Goal: Transaction & Acquisition: Book appointment/travel/reservation

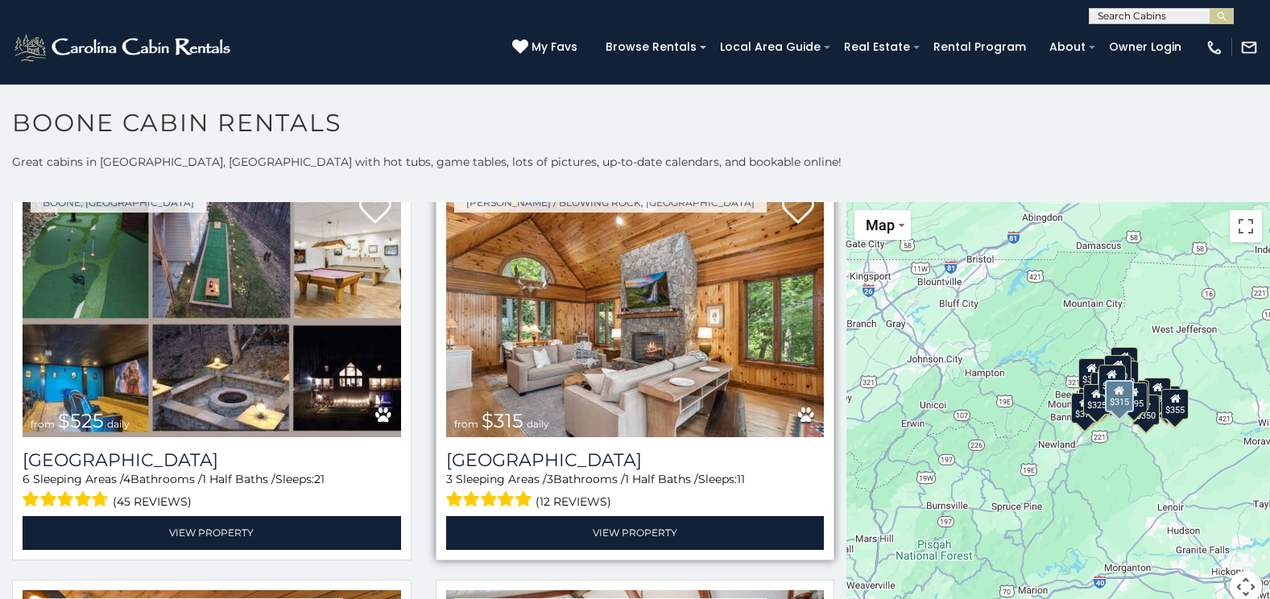
scroll to position [483, 0]
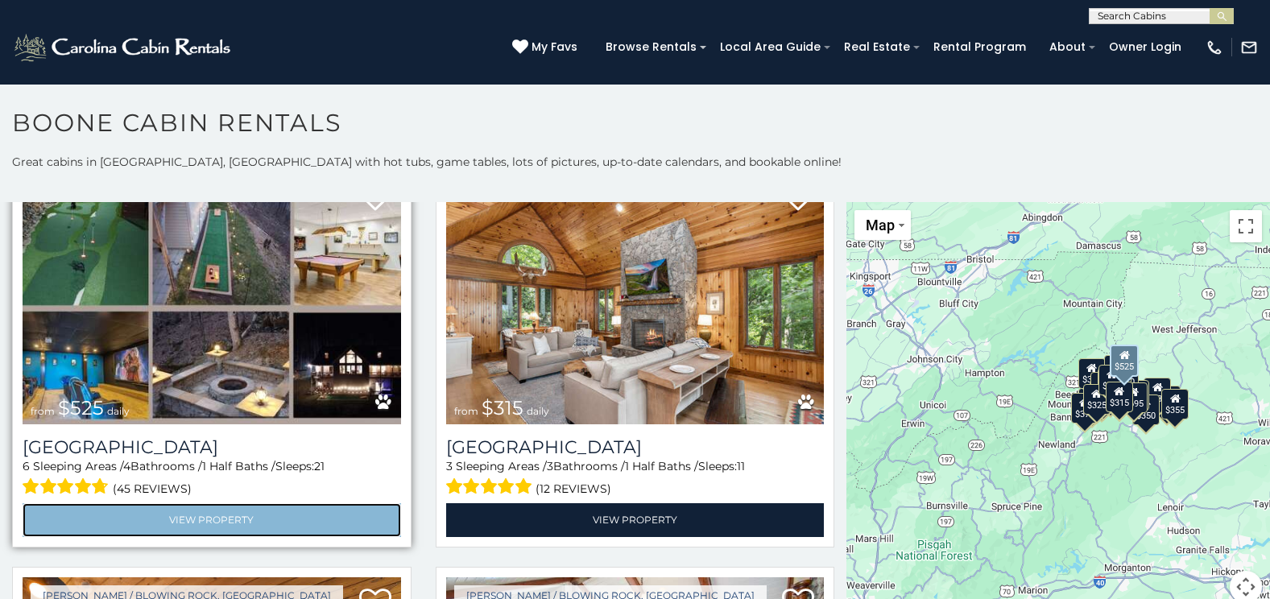
click at [312, 509] on link "View Property" at bounding box center [212, 520] width 379 height 33
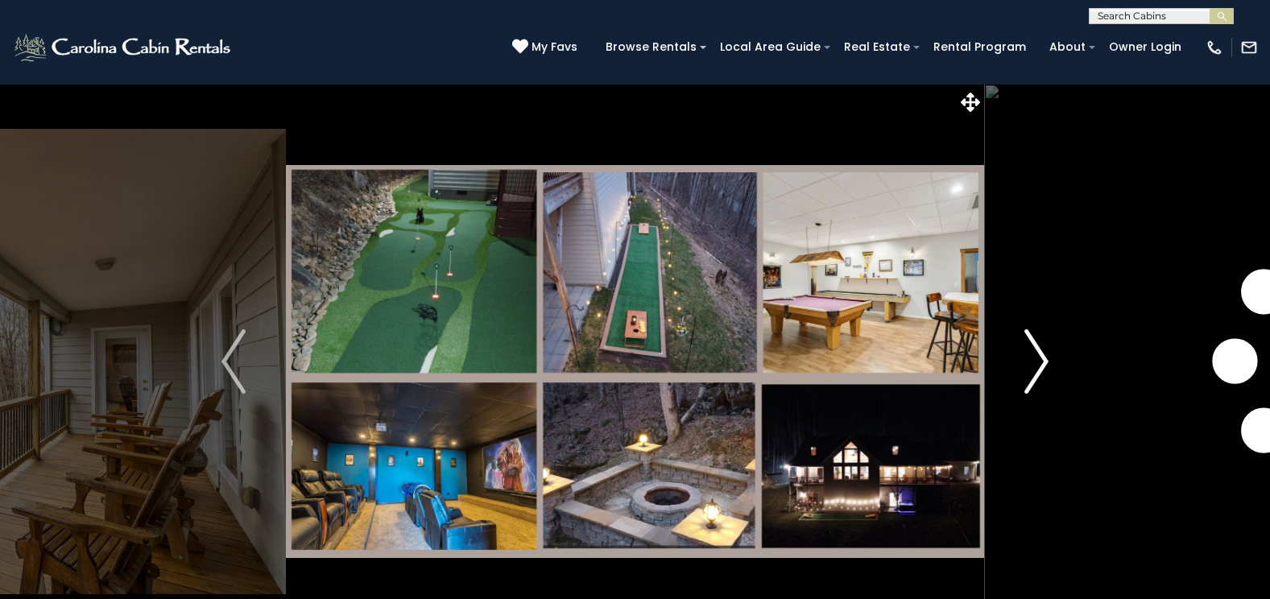
click at [1042, 353] on img "Next" at bounding box center [1037, 361] width 24 height 64
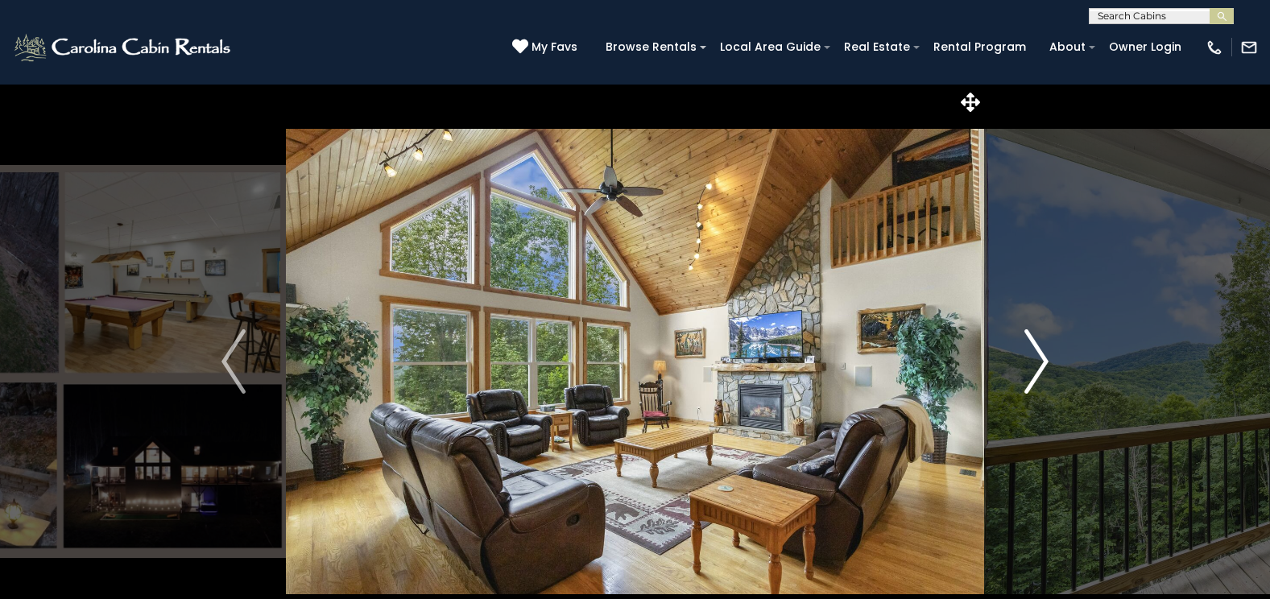
click at [1041, 352] on img "Next" at bounding box center [1037, 361] width 24 height 64
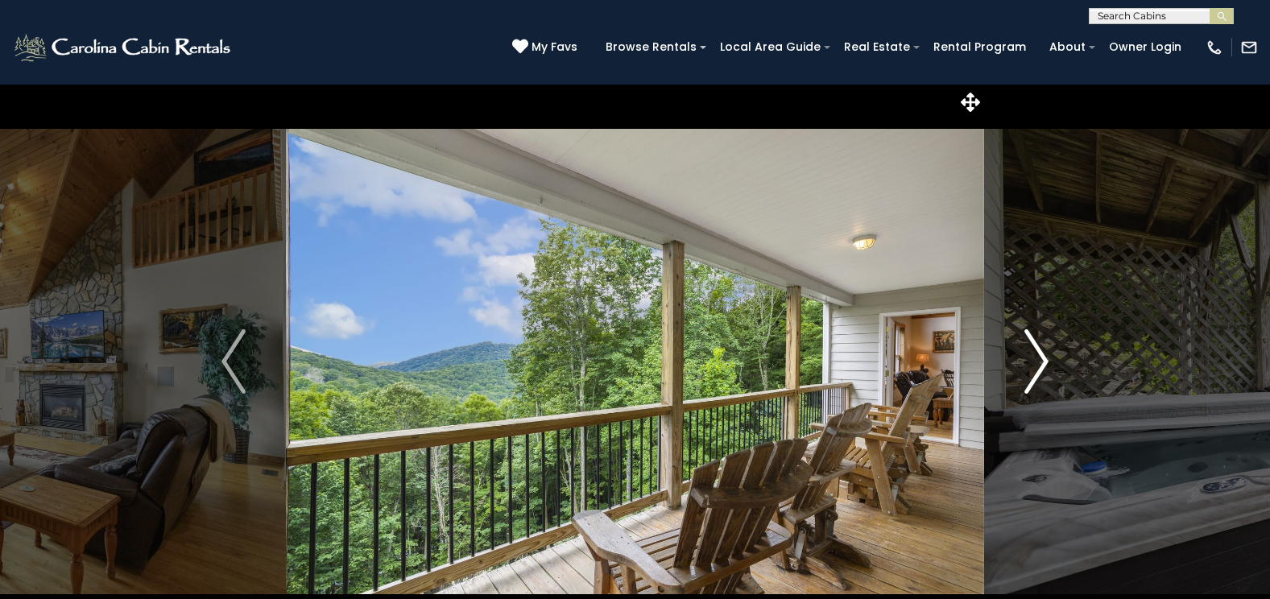
click at [1041, 352] on img "Next" at bounding box center [1037, 361] width 24 height 64
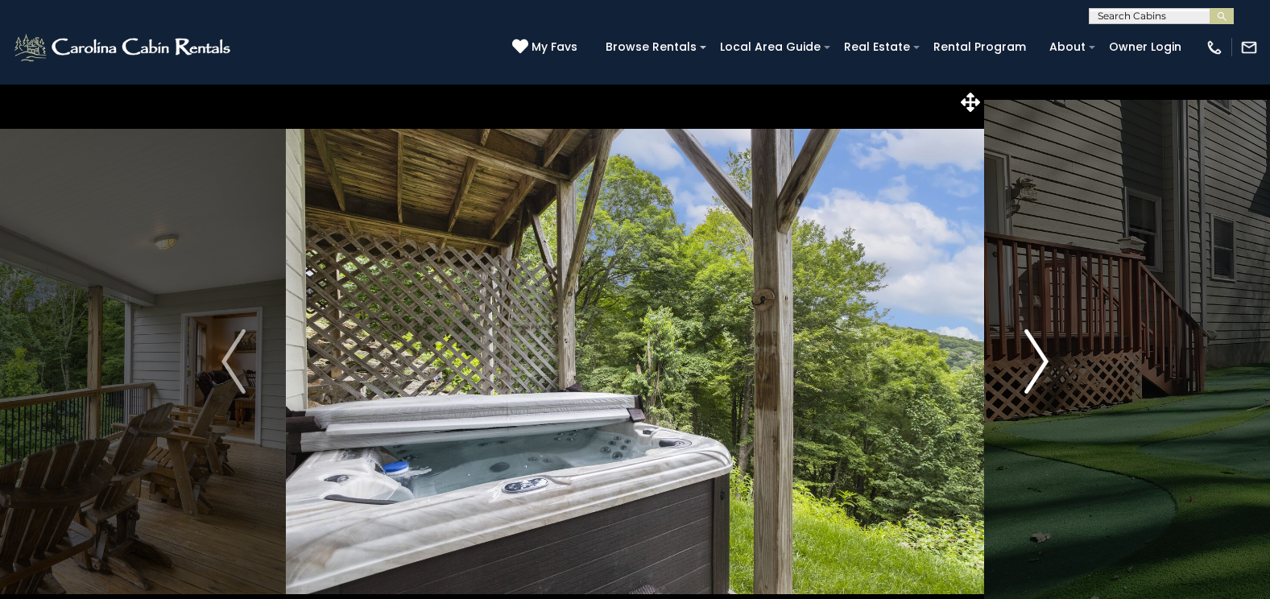
click at [1041, 352] on img "Next" at bounding box center [1037, 361] width 24 height 64
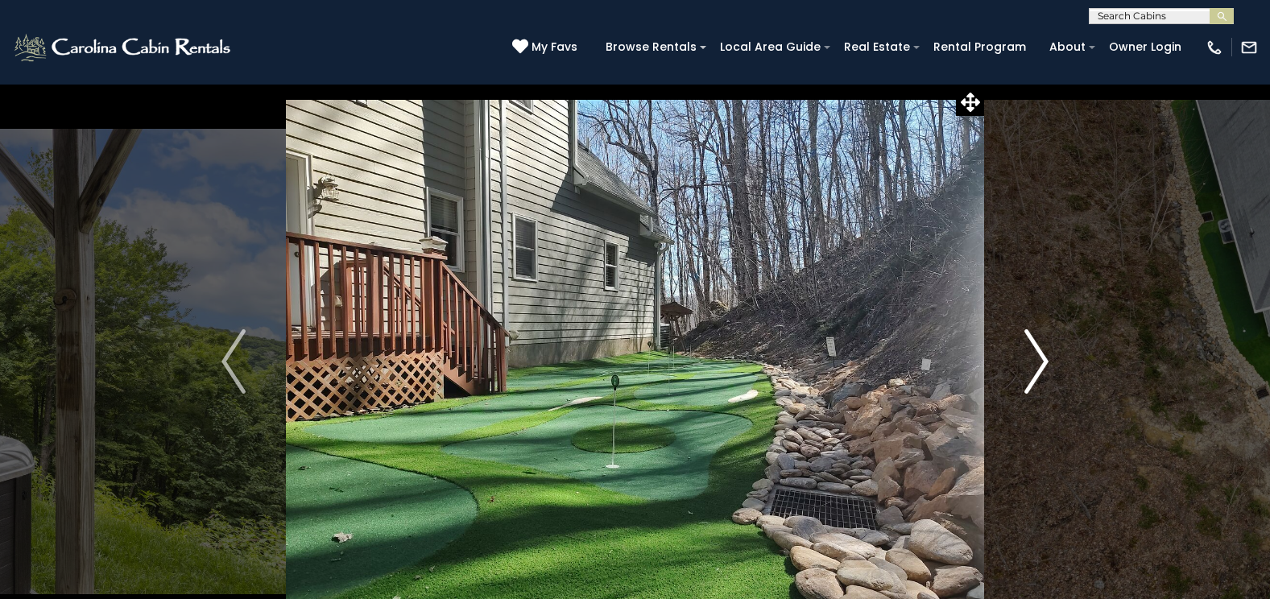
click at [1041, 352] on img "Next" at bounding box center [1037, 361] width 24 height 64
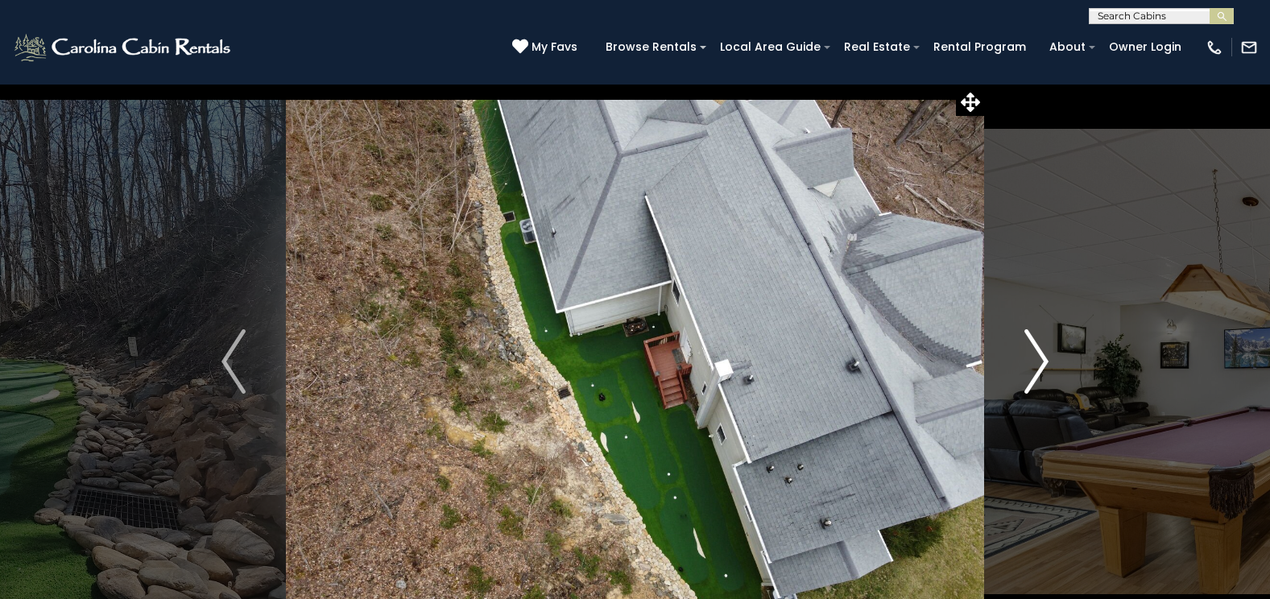
click at [1041, 352] on img "Next" at bounding box center [1037, 361] width 24 height 64
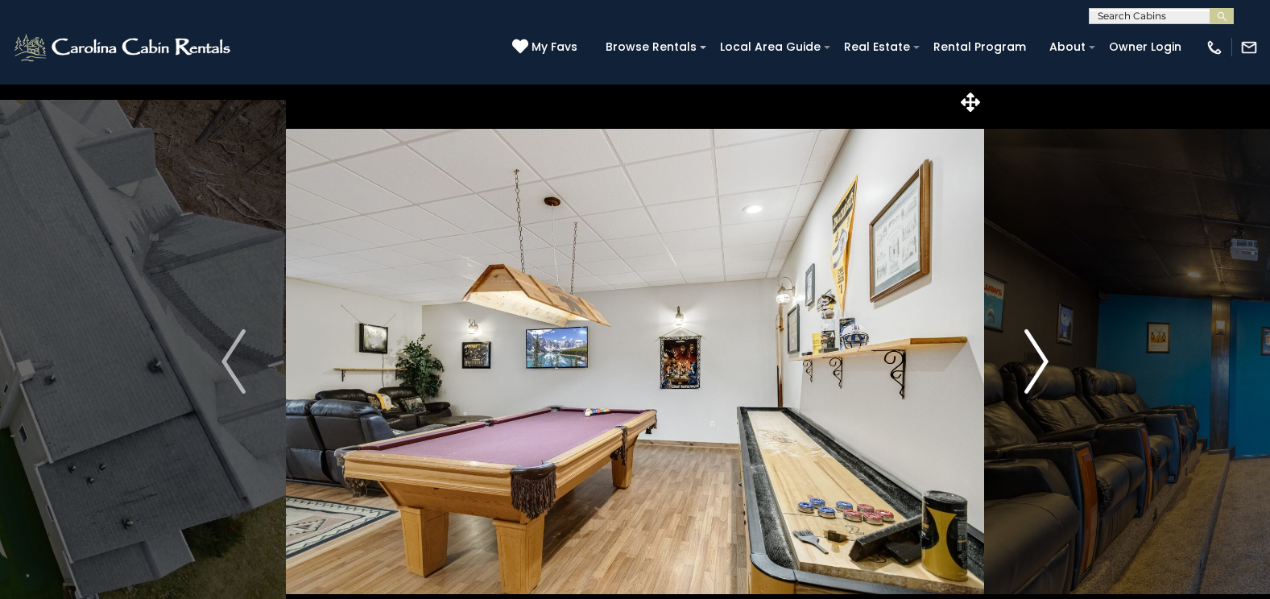
click at [1041, 352] on img "Next" at bounding box center [1037, 361] width 24 height 64
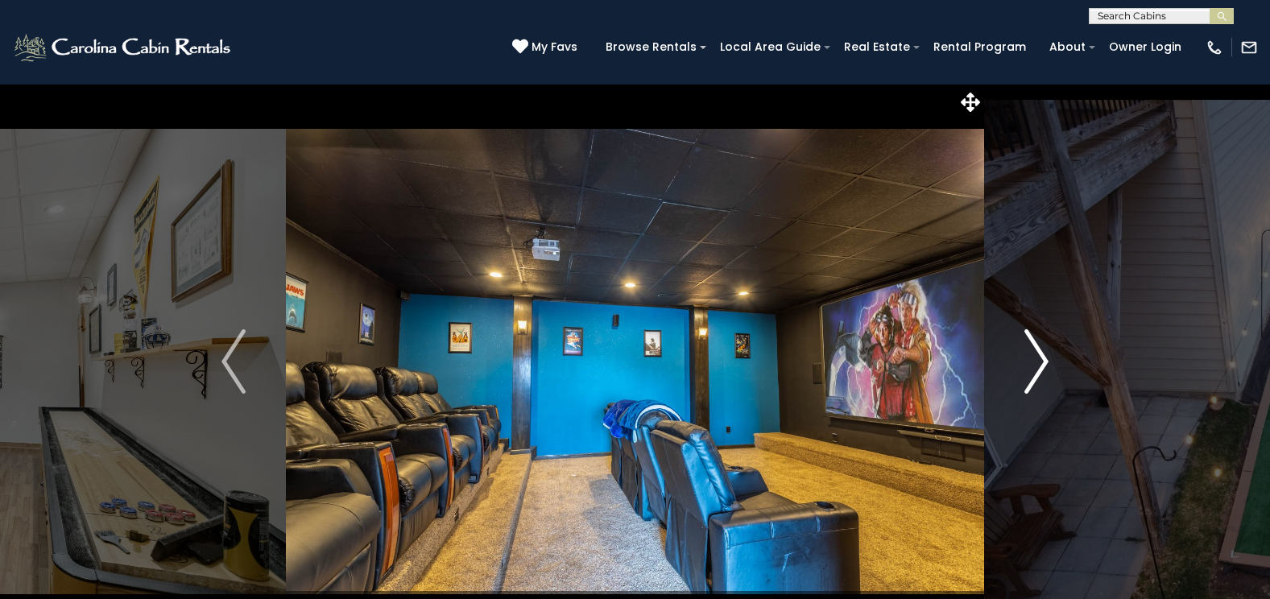
click at [1041, 352] on img "Next" at bounding box center [1037, 361] width 24 height 64
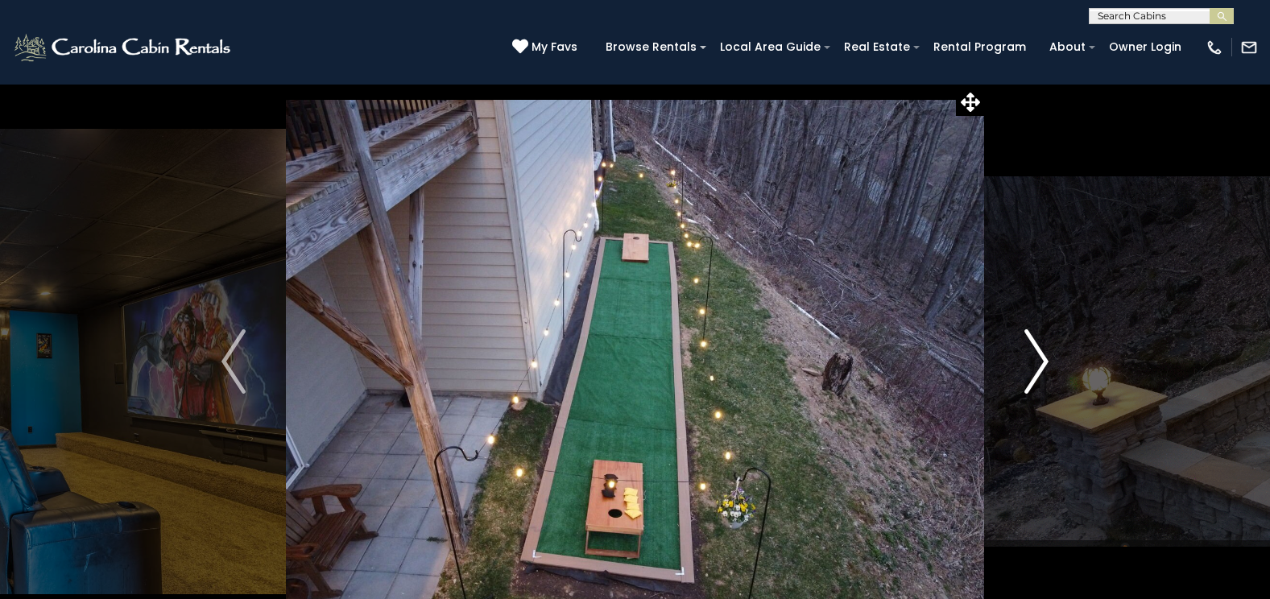
click at [1041, 352] on img "Next" at bounding box center [1037, 361] width 24 height 64
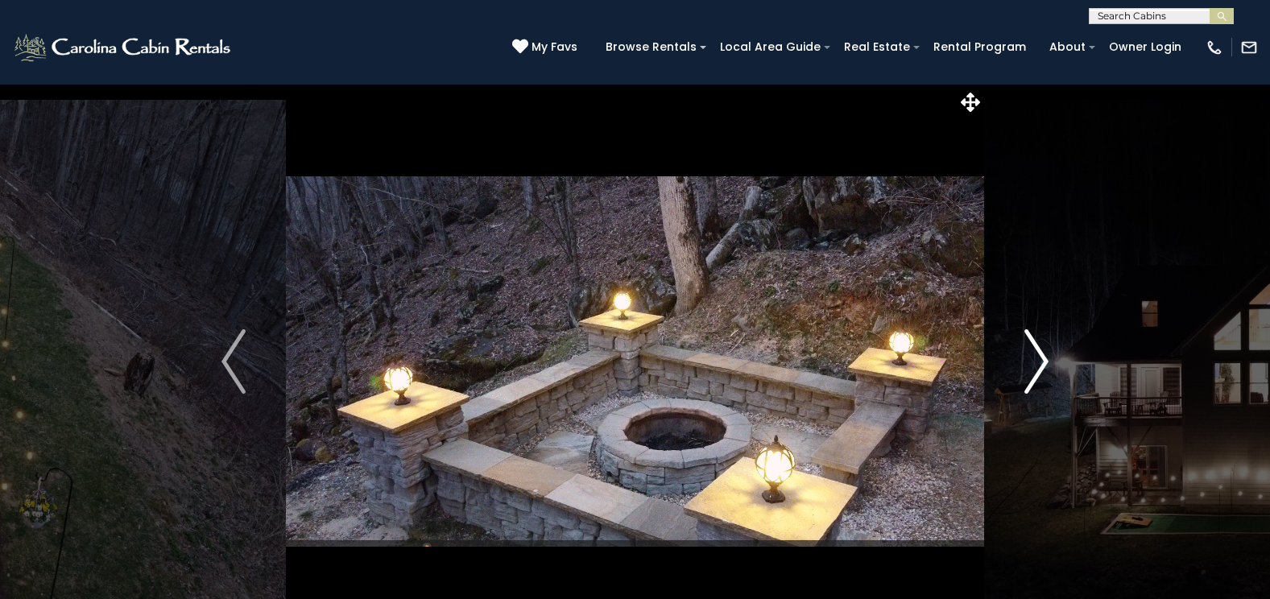
click at [1041, 352] on img "Next" at bounding box center [1037, 361] width 24 height 64
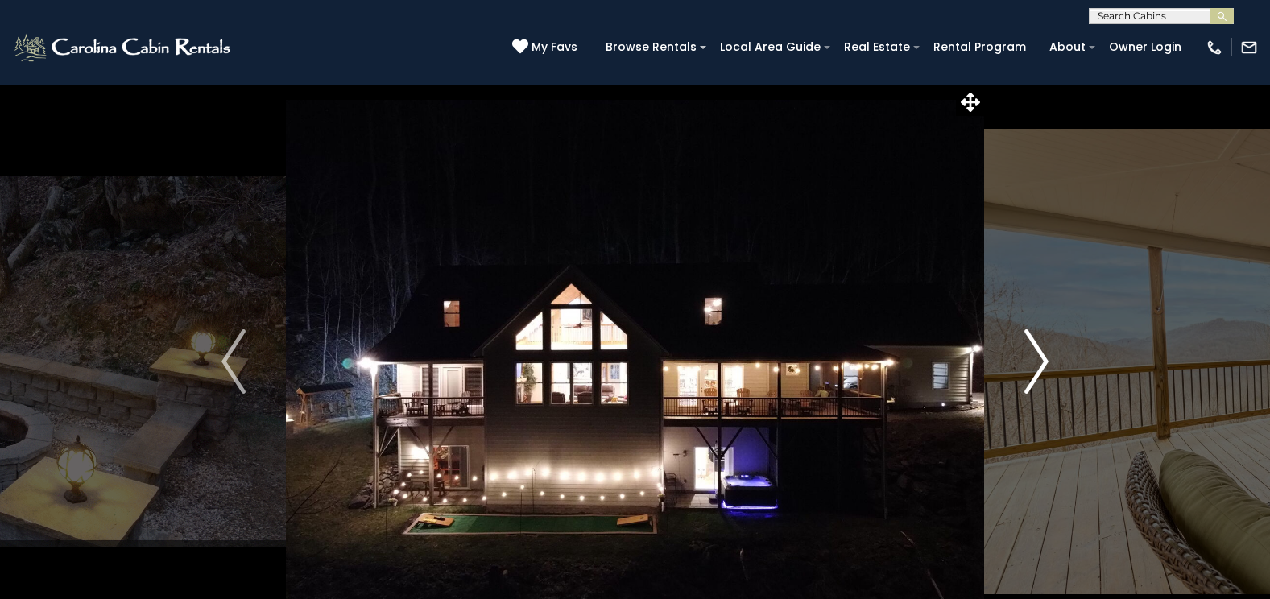
click at [1048, 357] on img "Next" at bounding box center [1037, 361] width 24 height 64
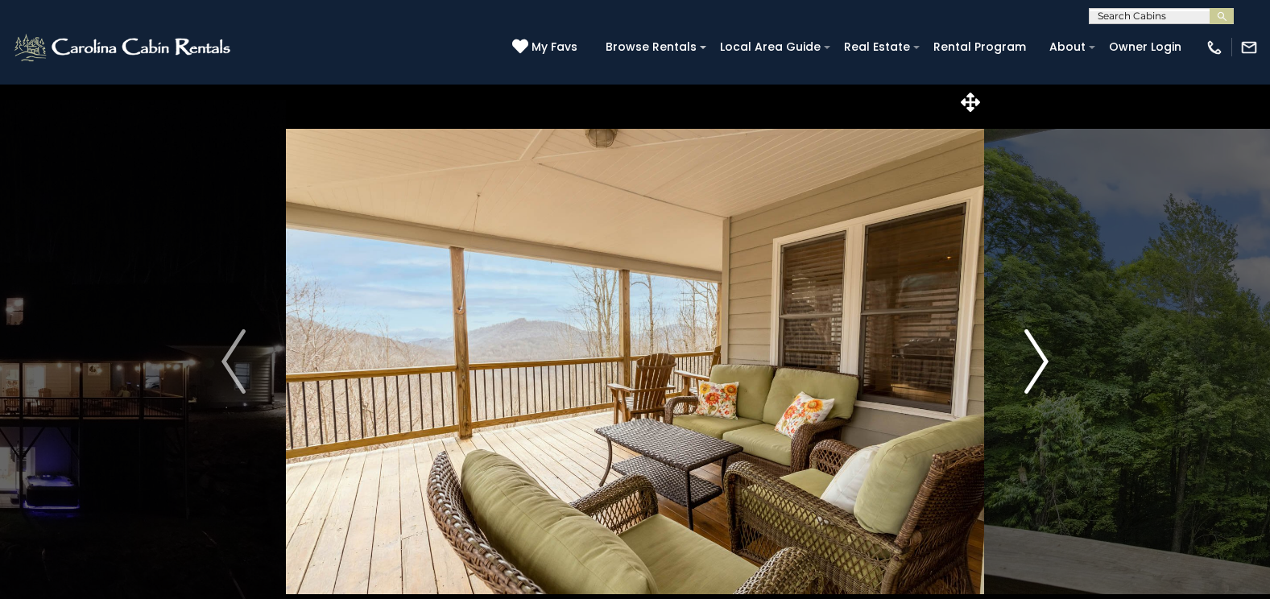
click at [1048, 357] on img "Next" at bounding box center [1037, 361] width 24 height 64
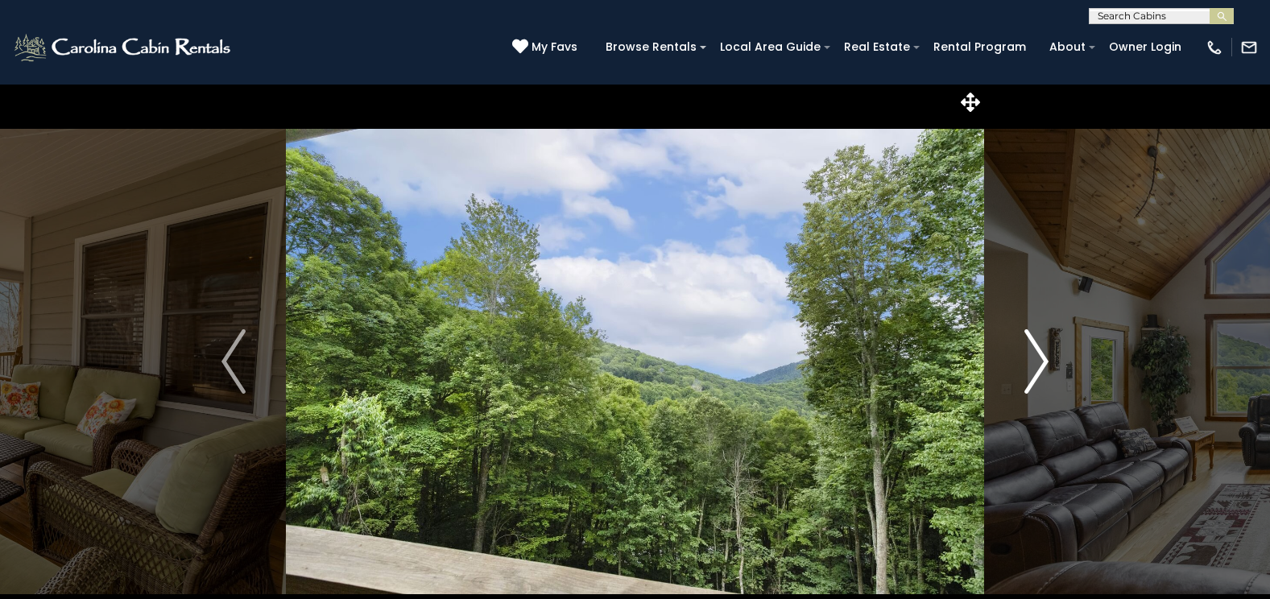
click at [1048, 357] on img "Next" at bounding box center [1037, 361] width 24 height 64
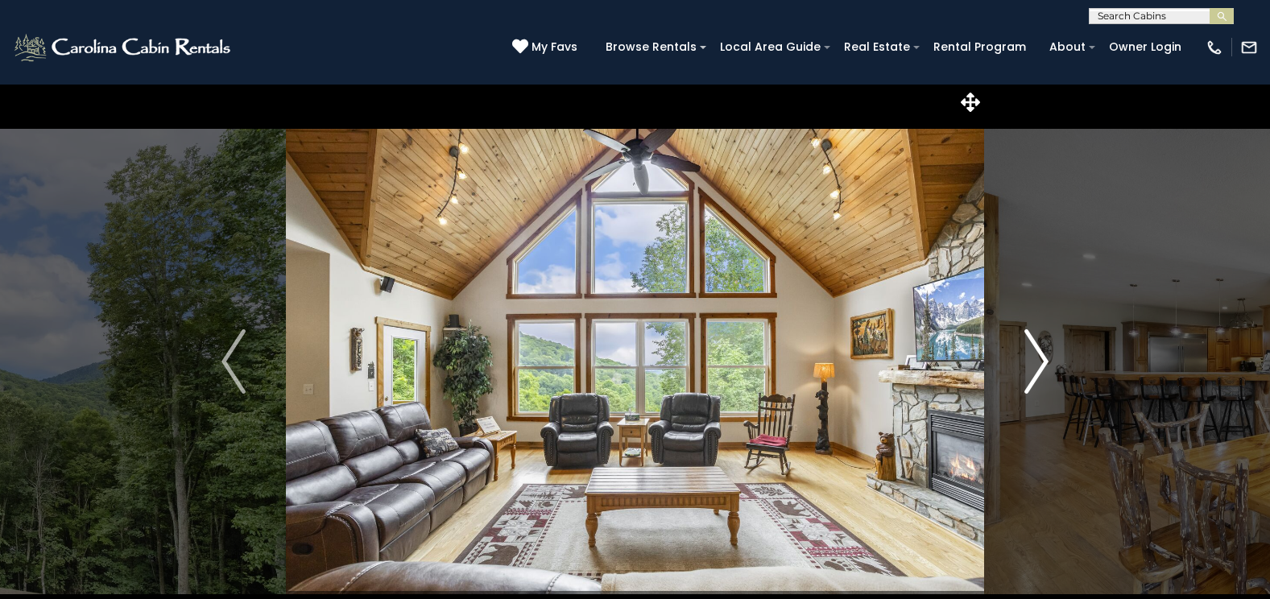
click at [1048, 357] on img "Next" at bounding box center [1037, 361] width 24 height 64
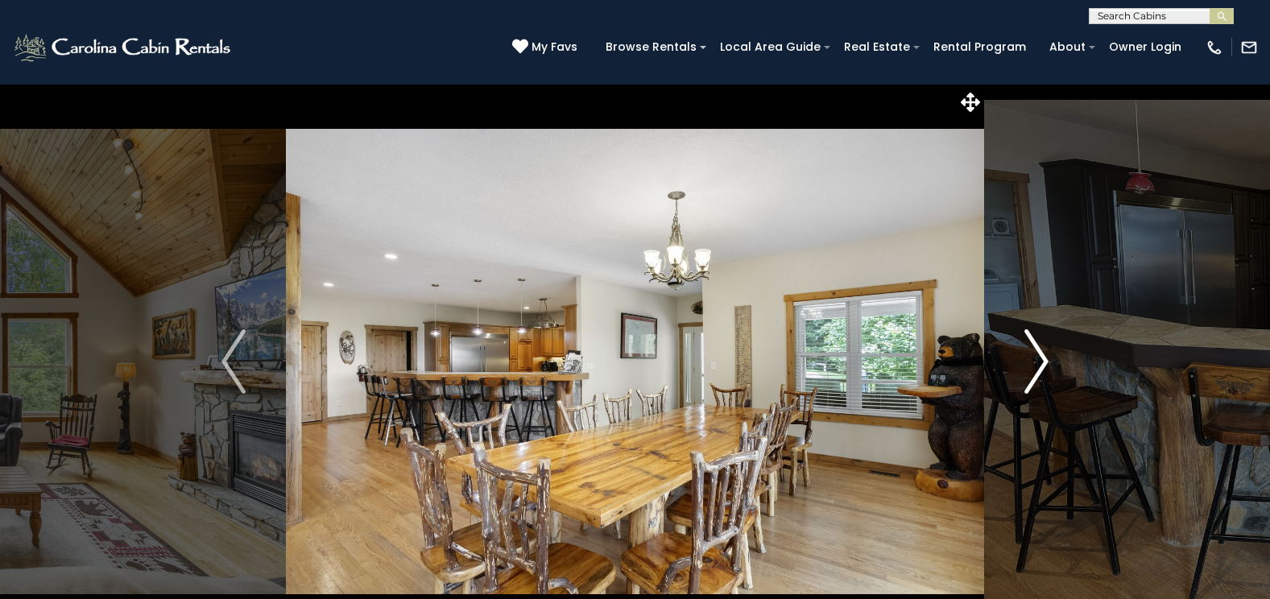
click at [1048, 357] on img "Next" at bounding box center [1037, 361] width 24 height 64
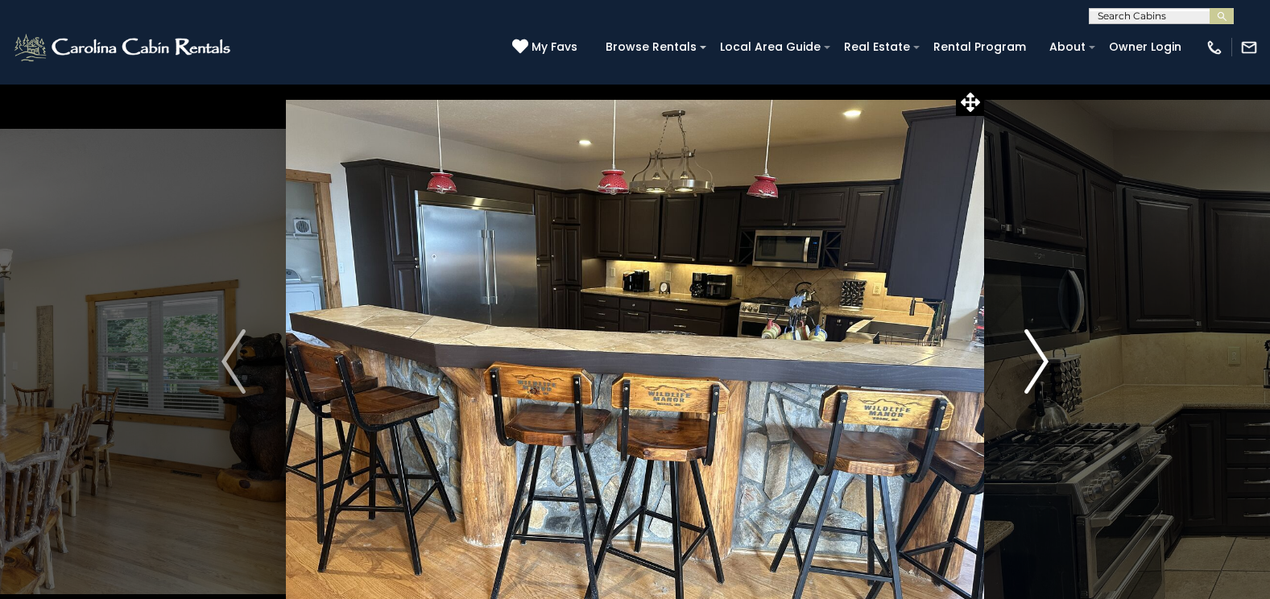
click at [1048, 357] on img "Next" at bounding box center [1037, 361] width 24 height 64
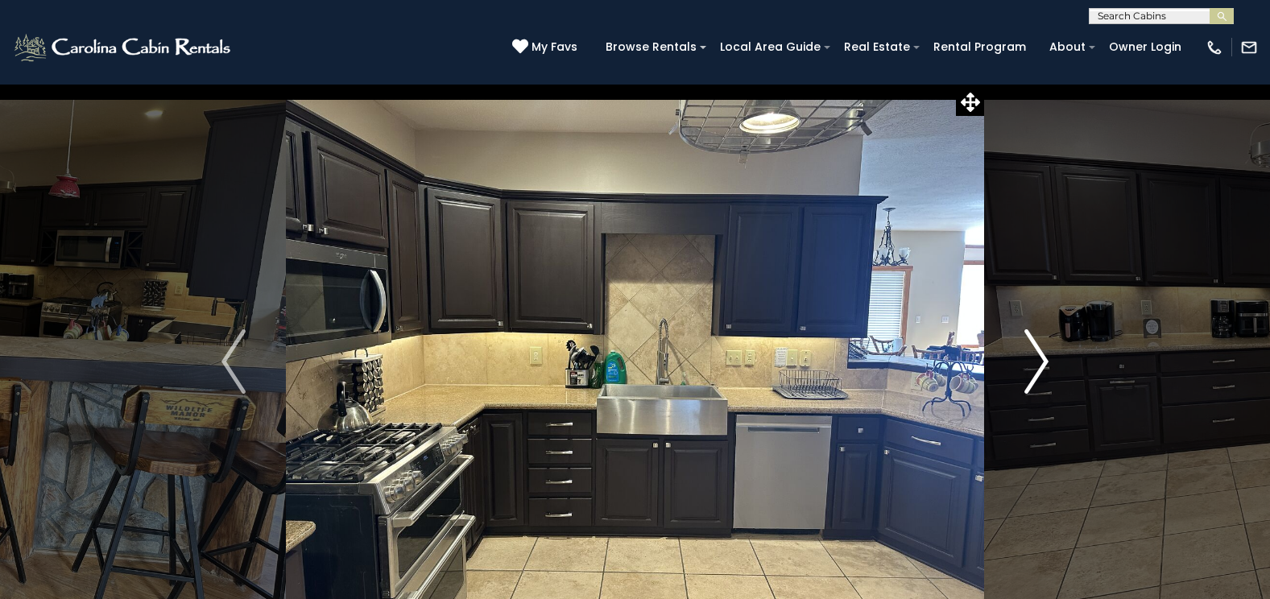
click at [1048, 357] on img "Next" at bounding box center [1037, 361] width 24 height 64
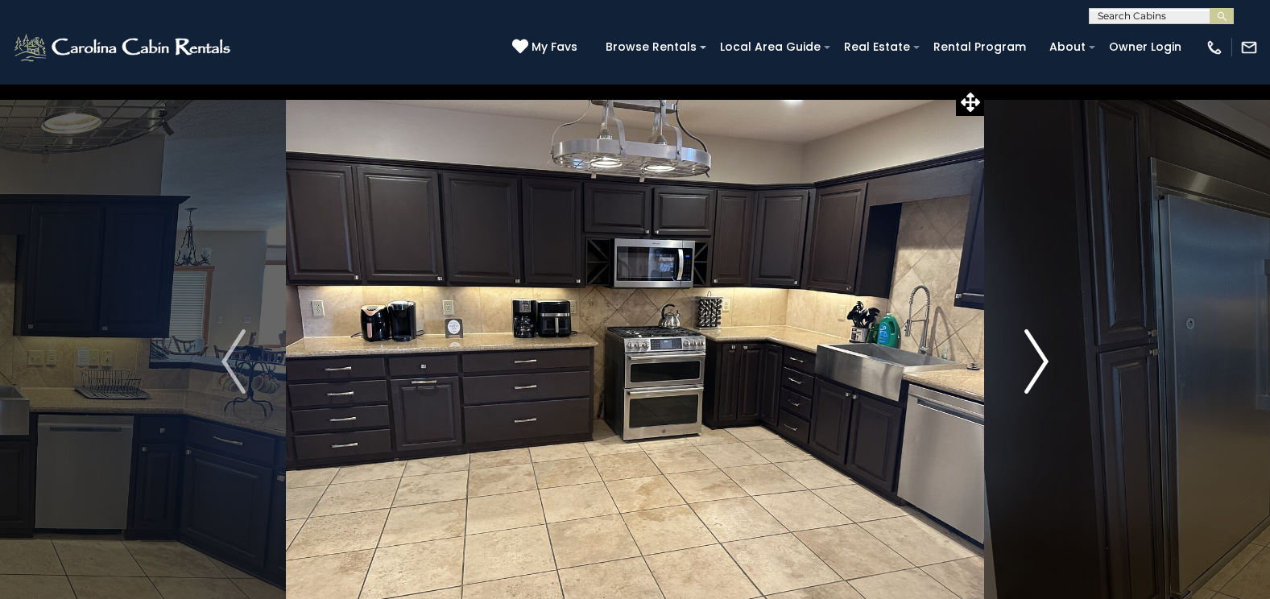
click at [1048, 357] on img "Next" at bounding box center [1037, 361] width 24 height 64
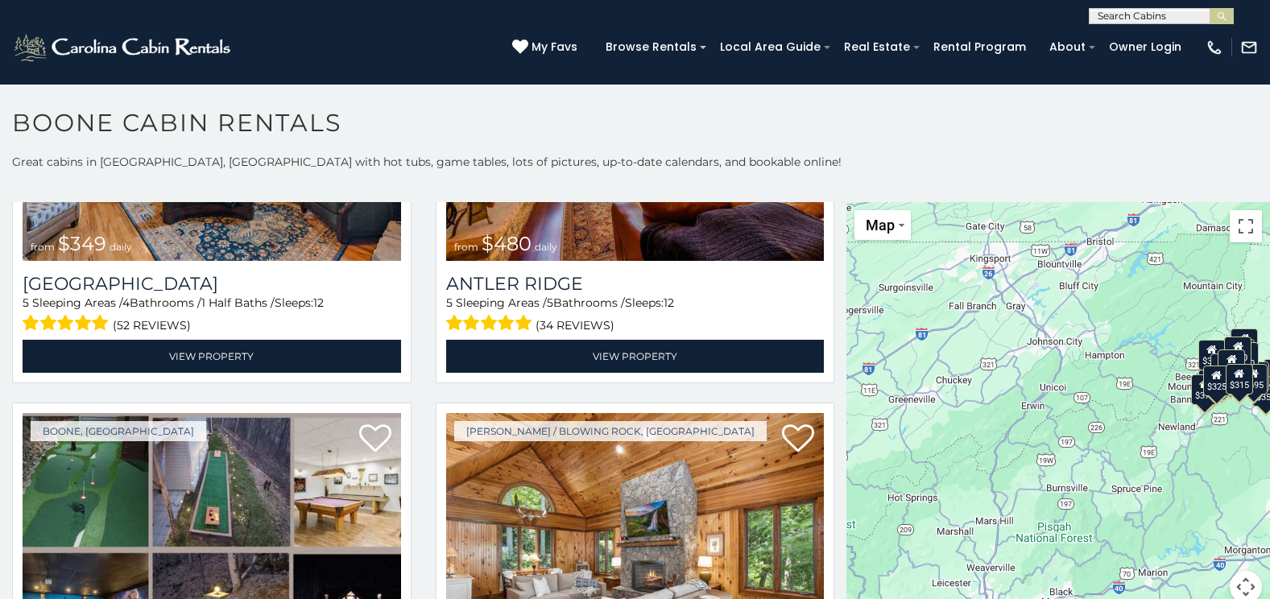
drag, startPoint x: 1130, startPoint y: 480, endPoint x: 1250, endPoint y: 465, distance: 121.0
click at [1250, 465] on div "$349 $480 $525 $315 $355 $675 $635 $930 $400 $451 $330 $400 $485 $460 $395 $255…" at bounding box center [1059, 412] width 424 height 421
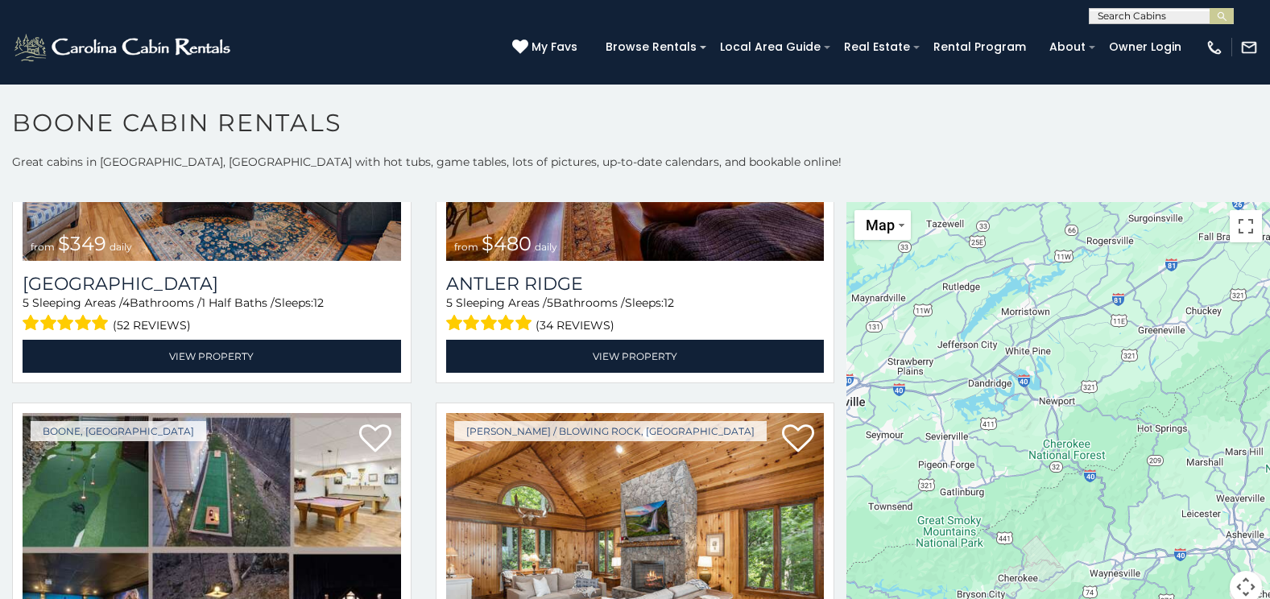
drag, startPoint x: 959, startPoint y: 508, endPoint x: 1229, endPoint y: 433, distance: 280.1
click at [1229, 433] on div at bounding box center [1059, 412] width 424 height 421
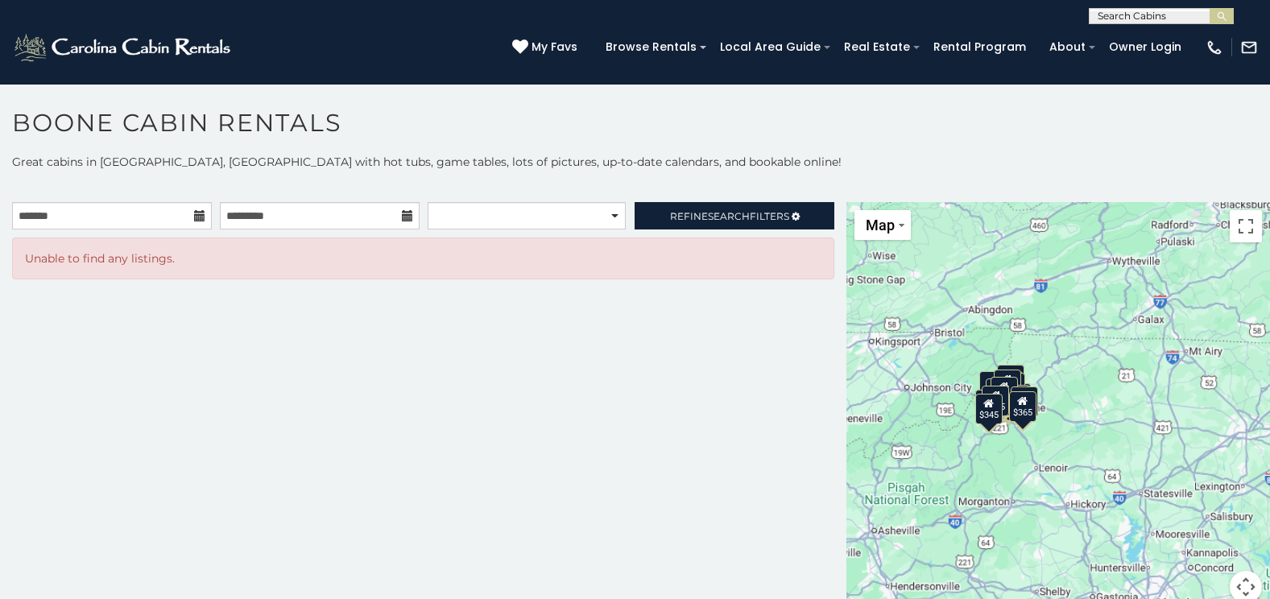
drag, startPoint x: 981, startPoint y: 439, endPoint x: 745, endPoint y: 494, distance: 242.3
click at [745, 202] on main "**********" at bounding box center [635, 202] width 1270 height 0
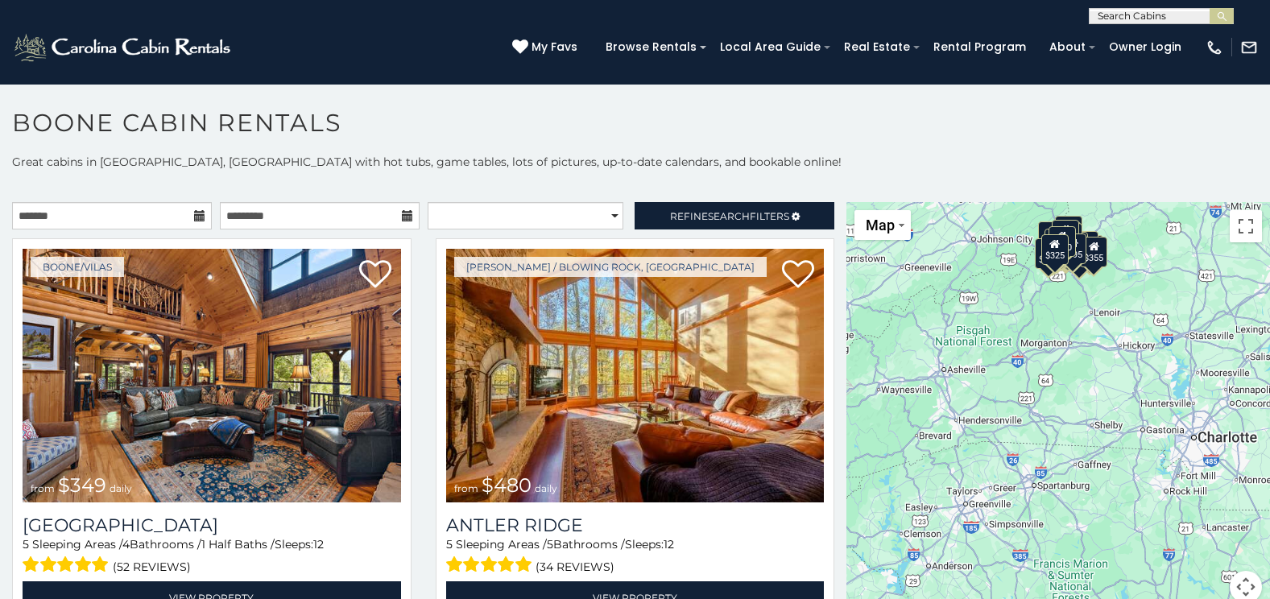
drag, startPoint x: 1012, startPoint y: 518, endPoint x: 1066, endPoint y: 361, distance: 166.1
click at [1066, 361] on div "$349 $480 $525 $315 $355 $675 $635 $930 $400 $451 $330 $400 $485 $460 $395 $255…" at bounding box center [1059, 412] width 424 height 421
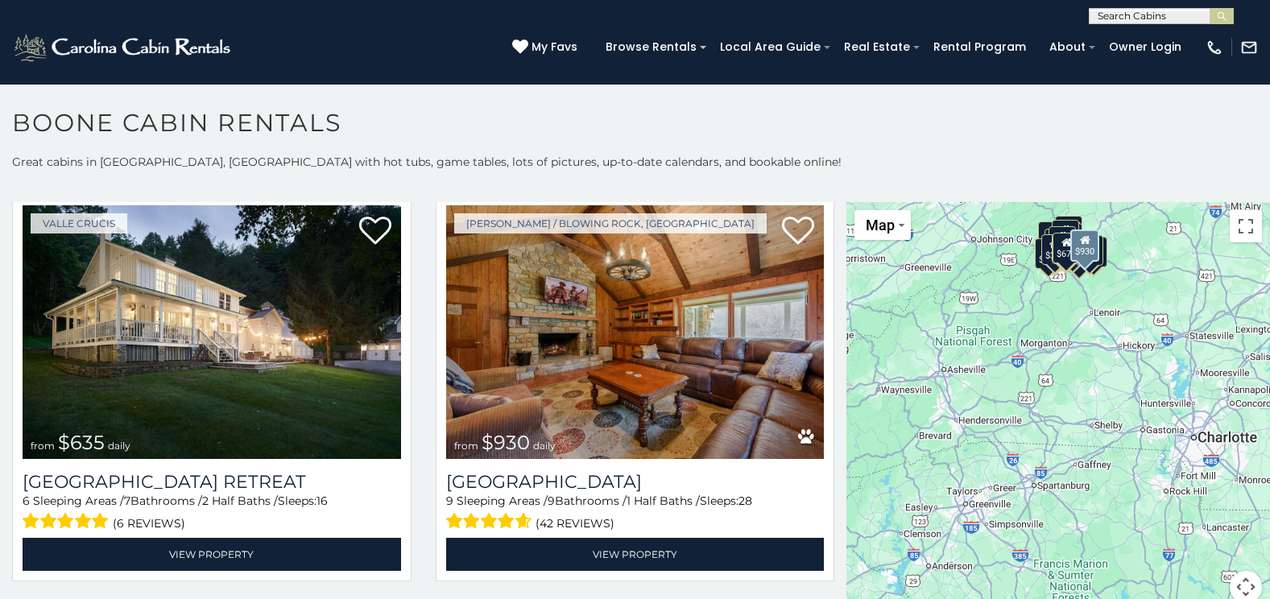
scroll to position [1289, 0]
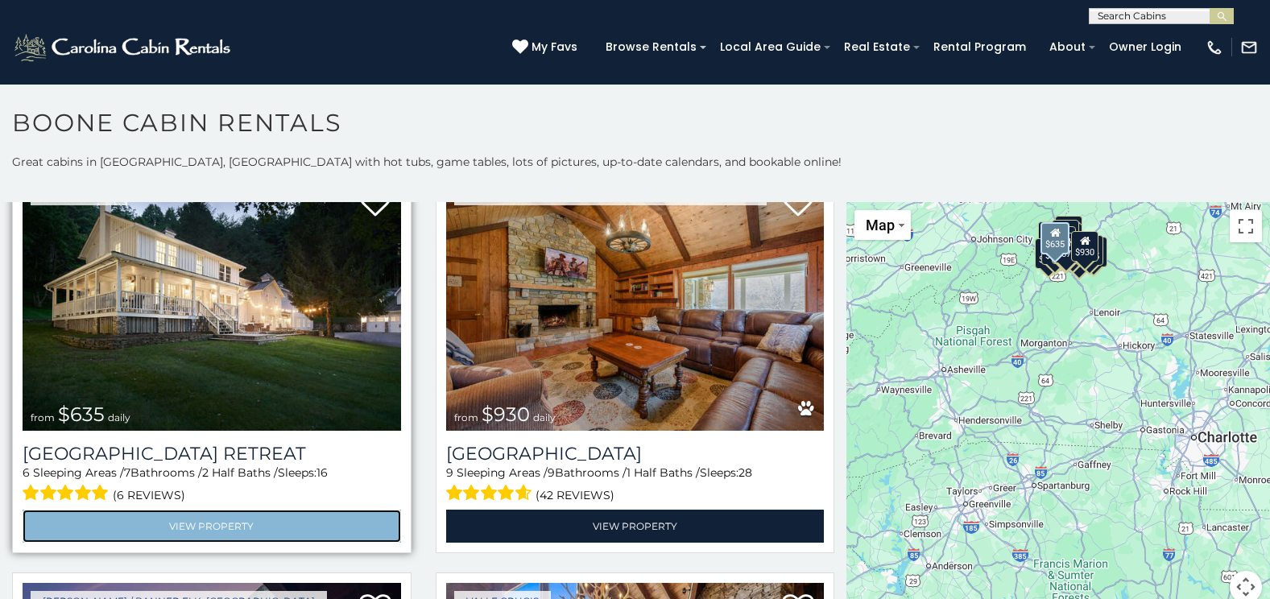
click at [258, 510] on link "View Property" at bounding box center [212, 526] width 379 height 33
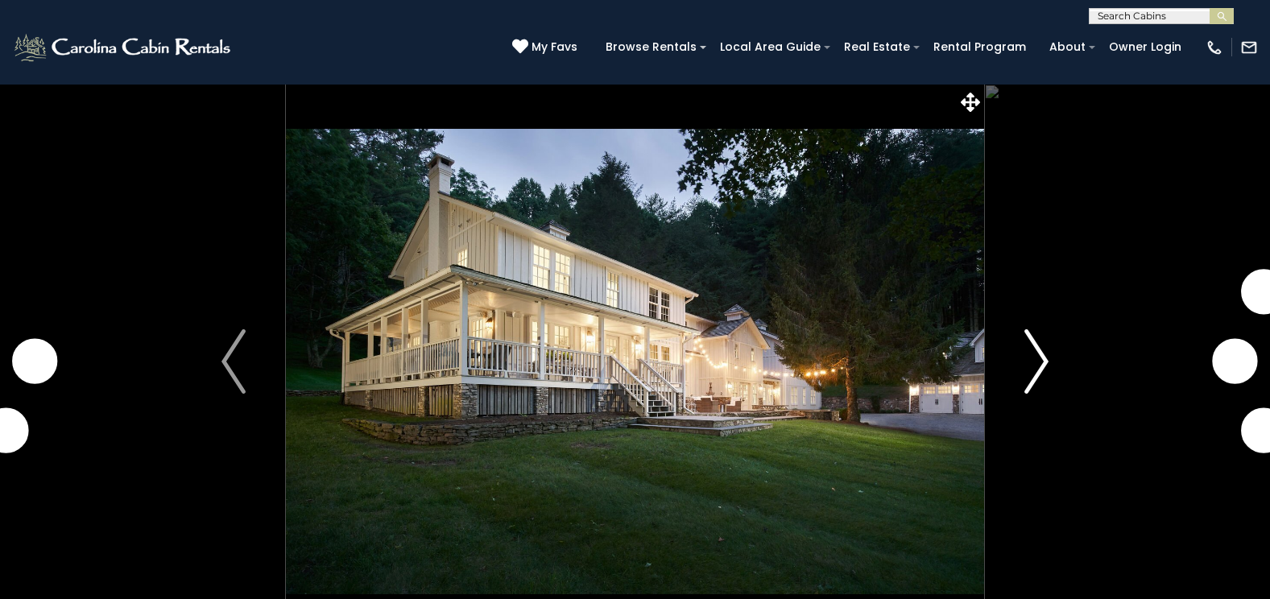
click at [1034, 350] on img "Next" at bounding box center [1037, 361] width 24 height 64
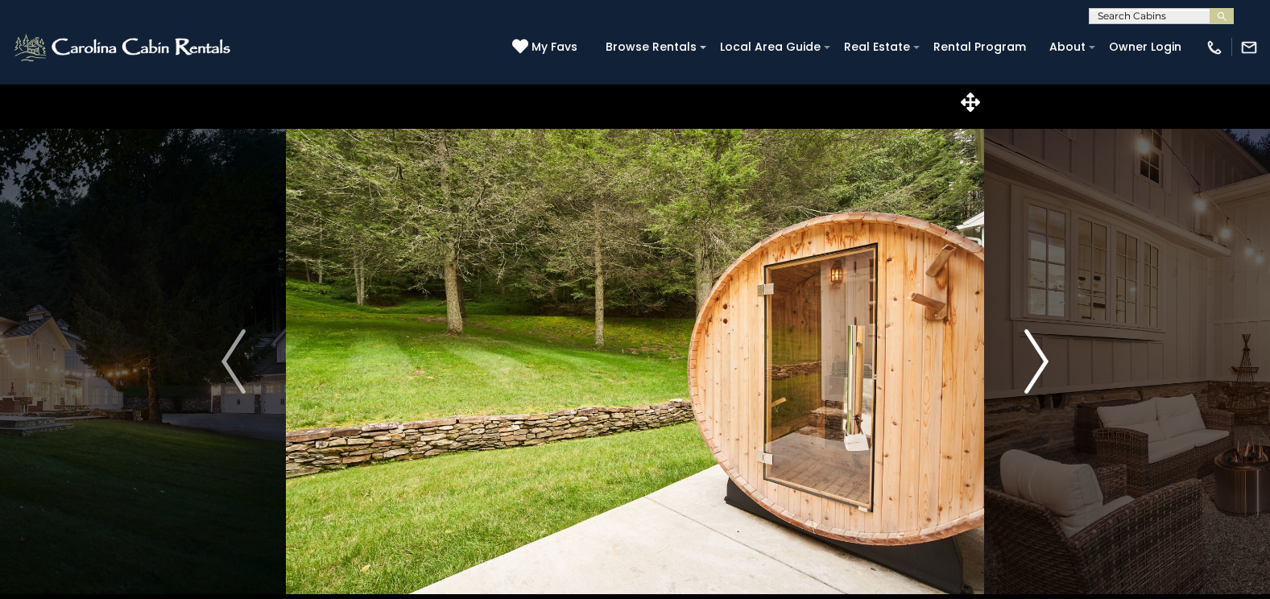
click at [1037, 350] on img "Next" at bounding box center [1037, 361] width 24 height 64
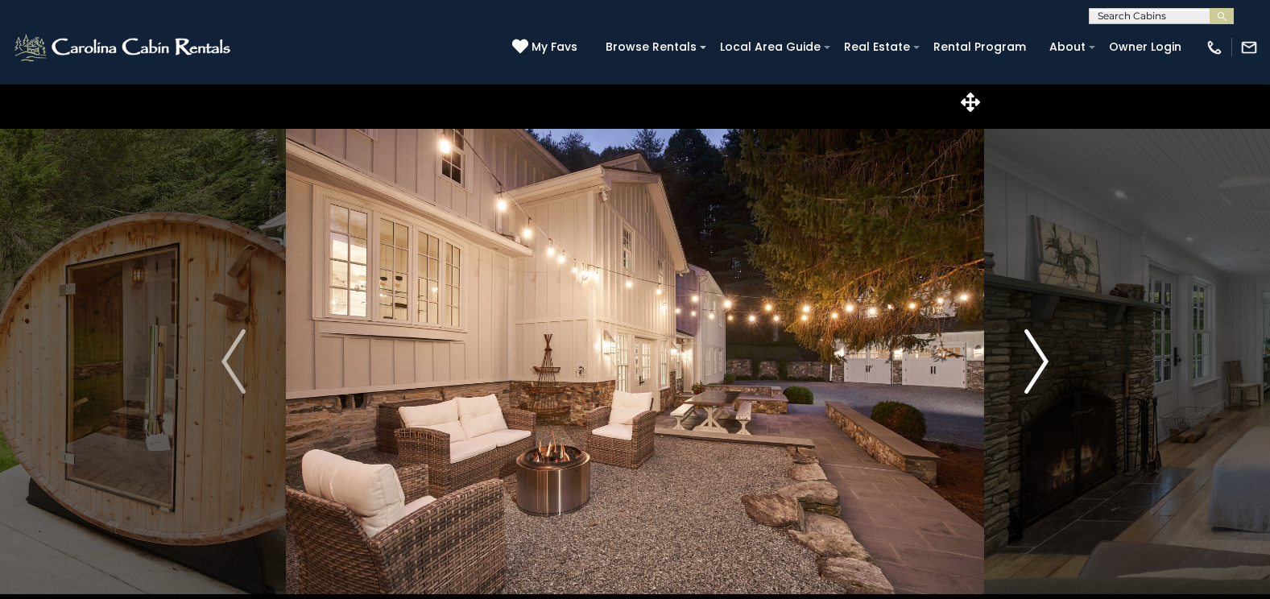
click at [1037, 350] on img "Next" at bounding box center [1037, 361] width 24 height 64
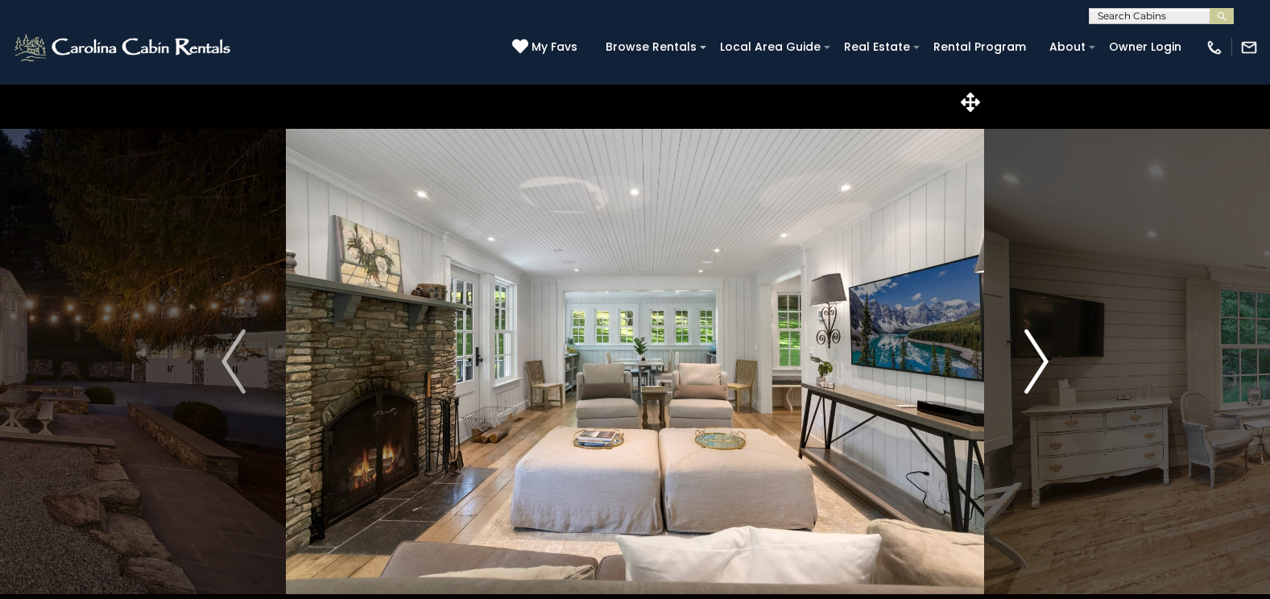
click at [1037, 351] on img "Next" at bounding box center [1037, 361] width 24 height 64
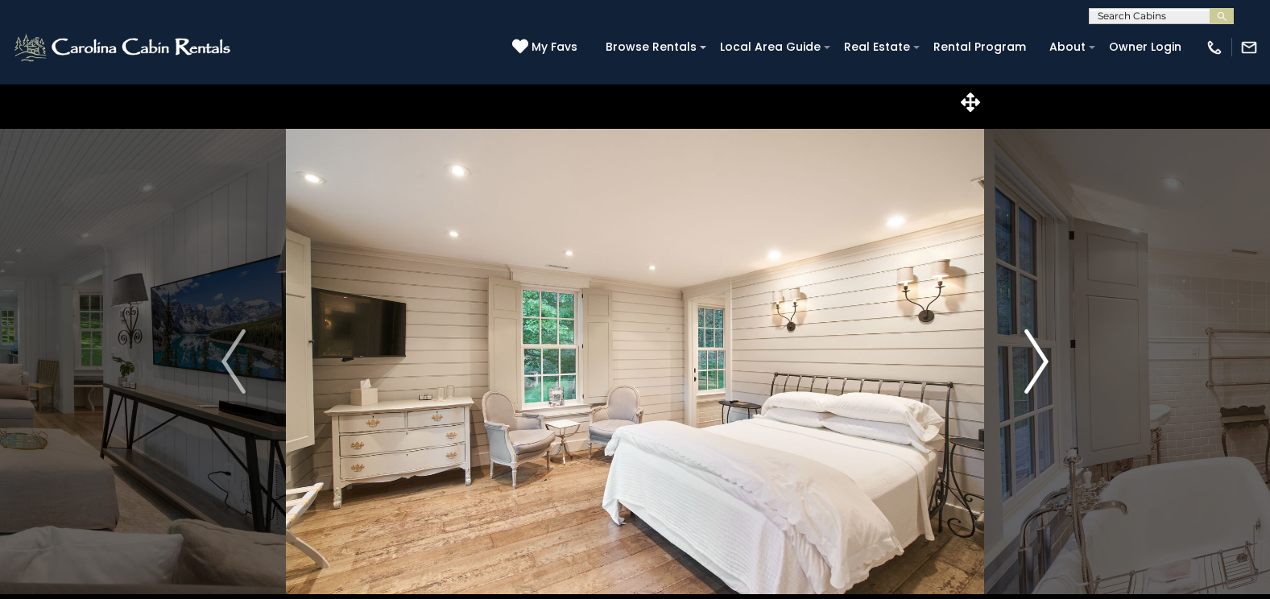
click at [1037, 351] on img "Next" at bounding box center [1037, 361] width 24 height 64
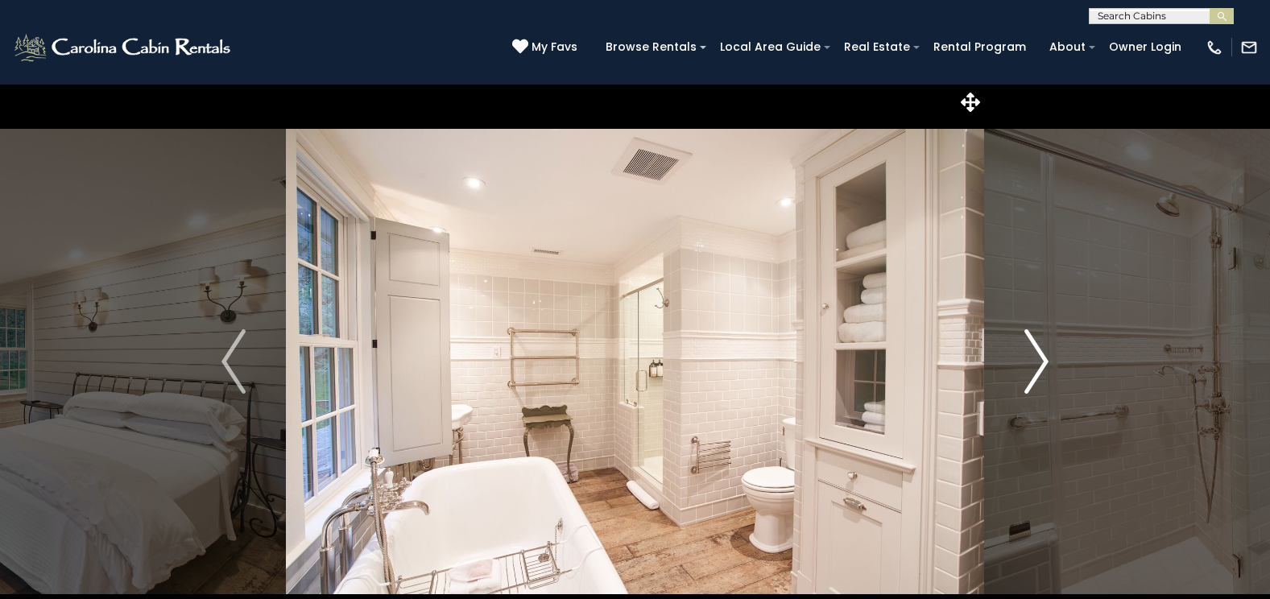
click at [1037, 351] on img "Next" at bounding box center [1037, 361] width 24 height 64
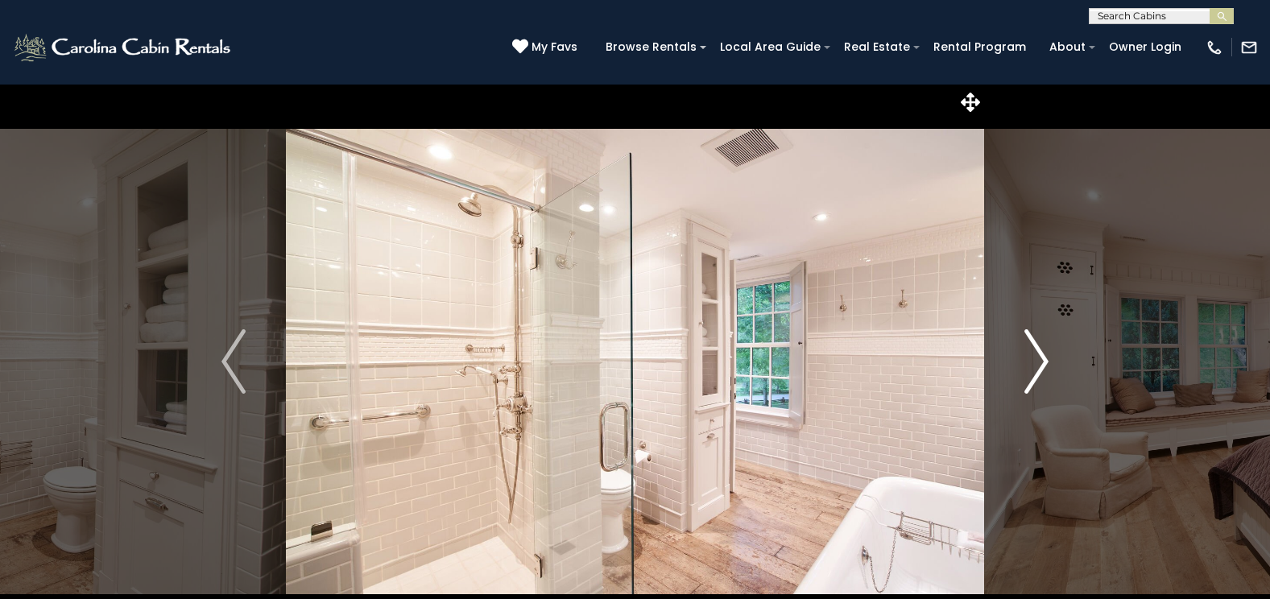
click at [1037, 351] on img "Next" at bounding box center [1037, 361] width 24 height 64
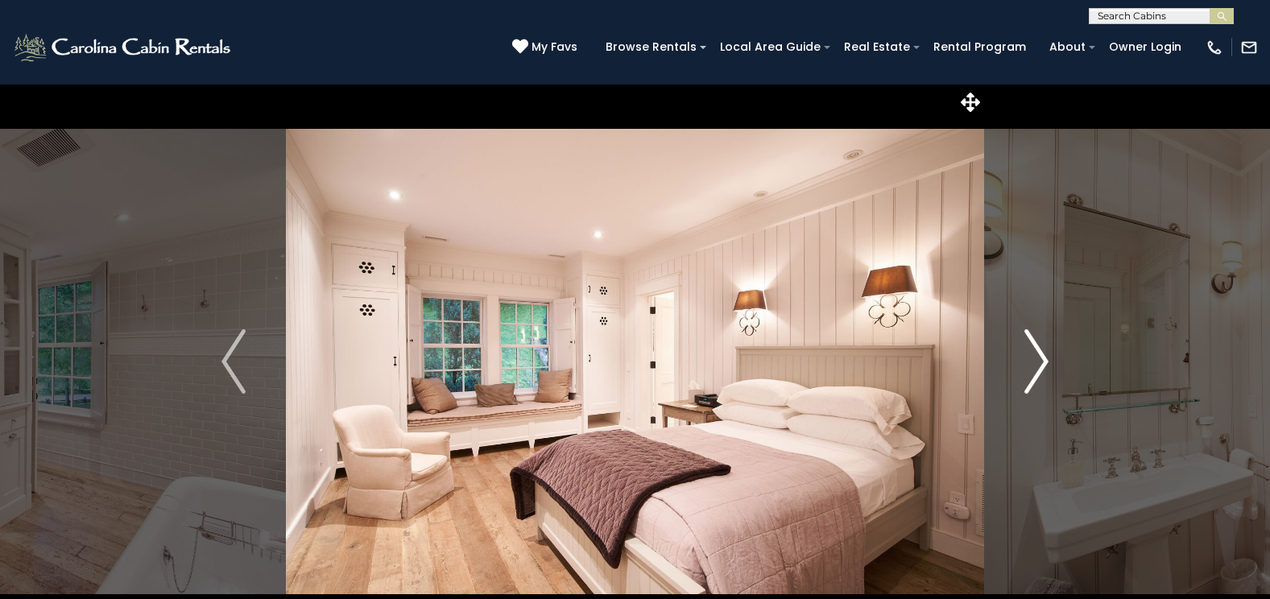
click at [1037, 351] on img "Next" at bounding box center [1037, 361] width 24 height 64
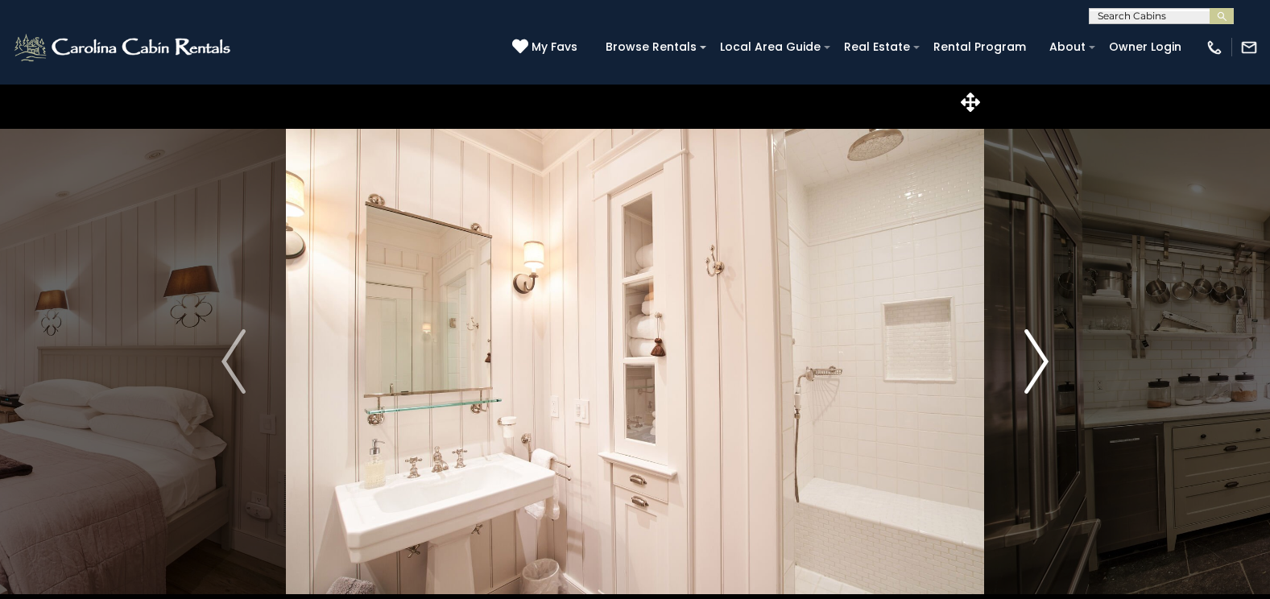
click at [1038, 351] on img "Next" at bounding box center [1037, 361] width 24 height 64
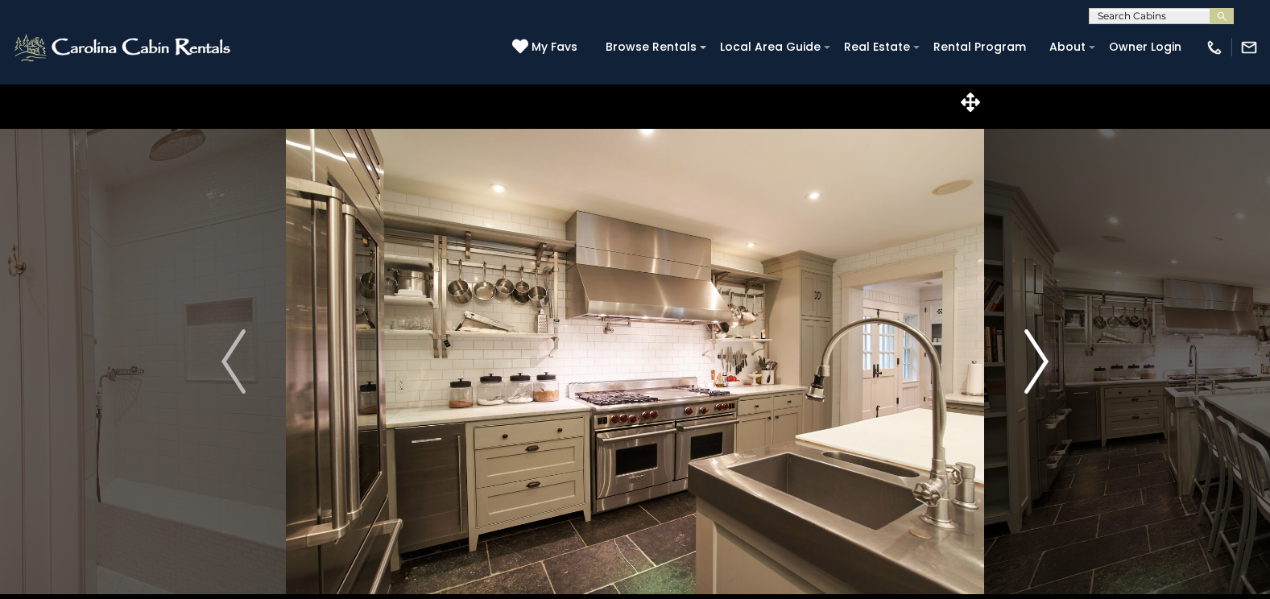
click at [1038, 351] on img "Next" at bounding box center [1037, 361] width 24 height 64
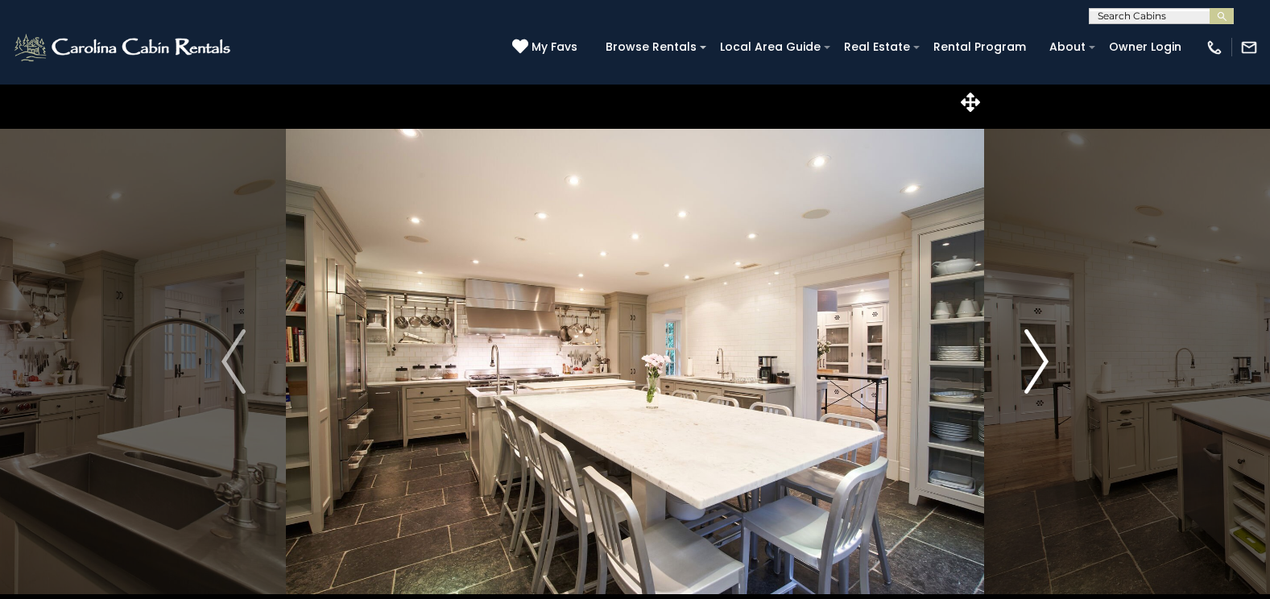
click at [1038, 351] on img "Next" at bounding box center [1037, 361] width 24 height 64
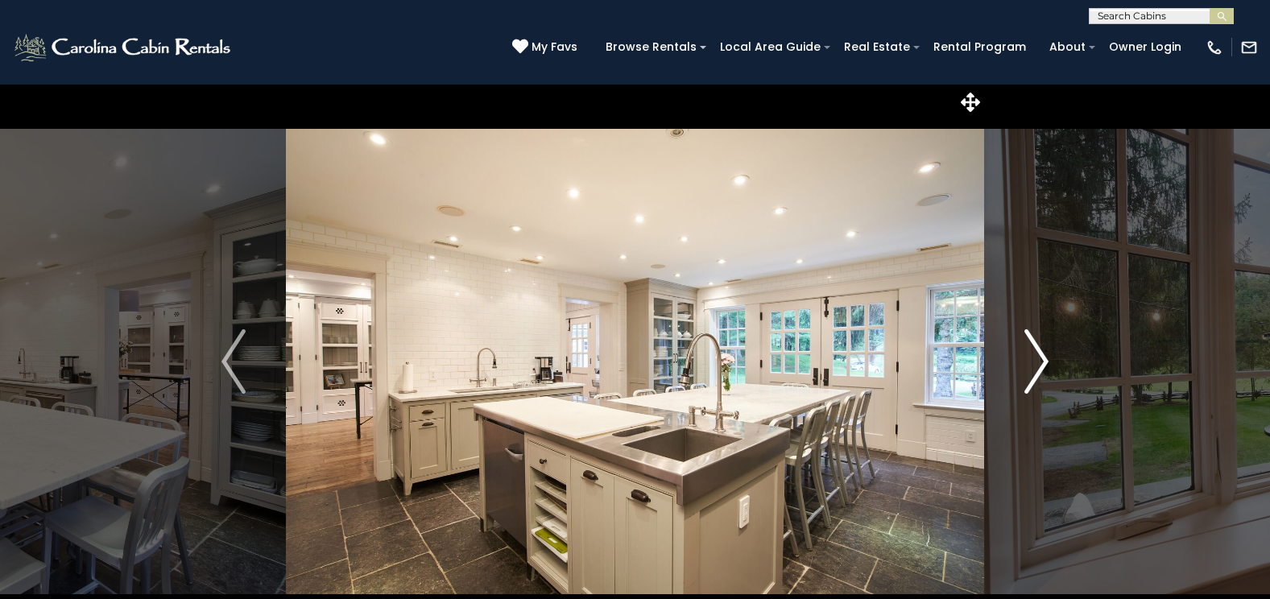
click at [1041, 358] on img "Next" at bounding box center [1037, 361] width 24 height 64
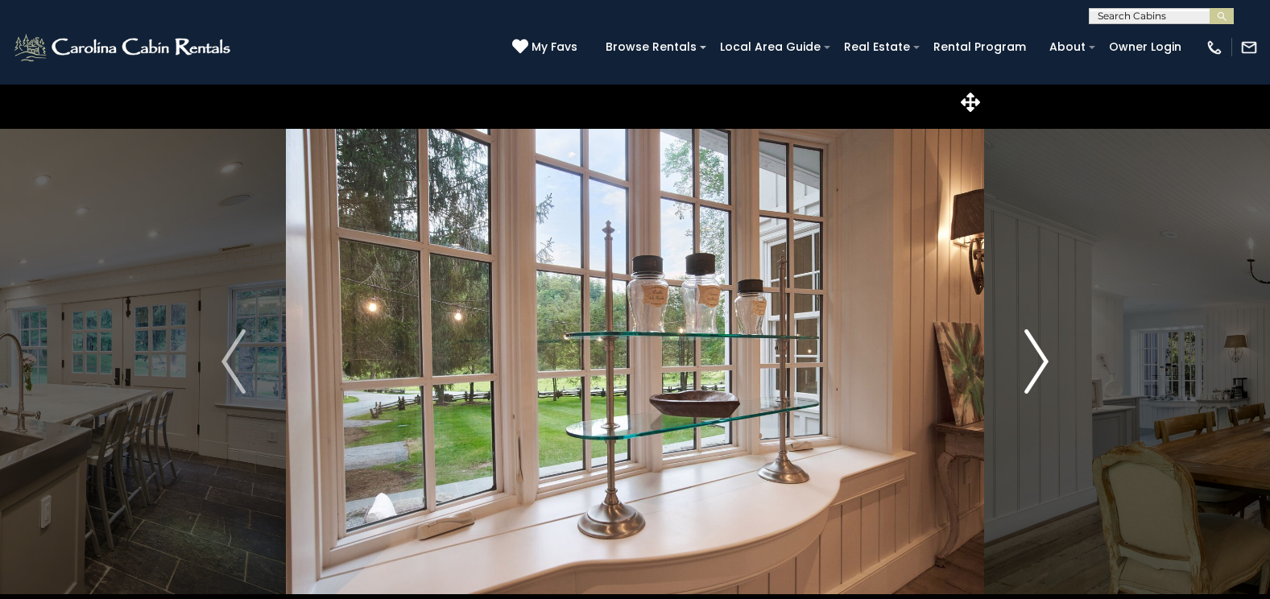
click at [1039, 358] on img "Next" at bounding box center [1037, 361] width 24 height 64
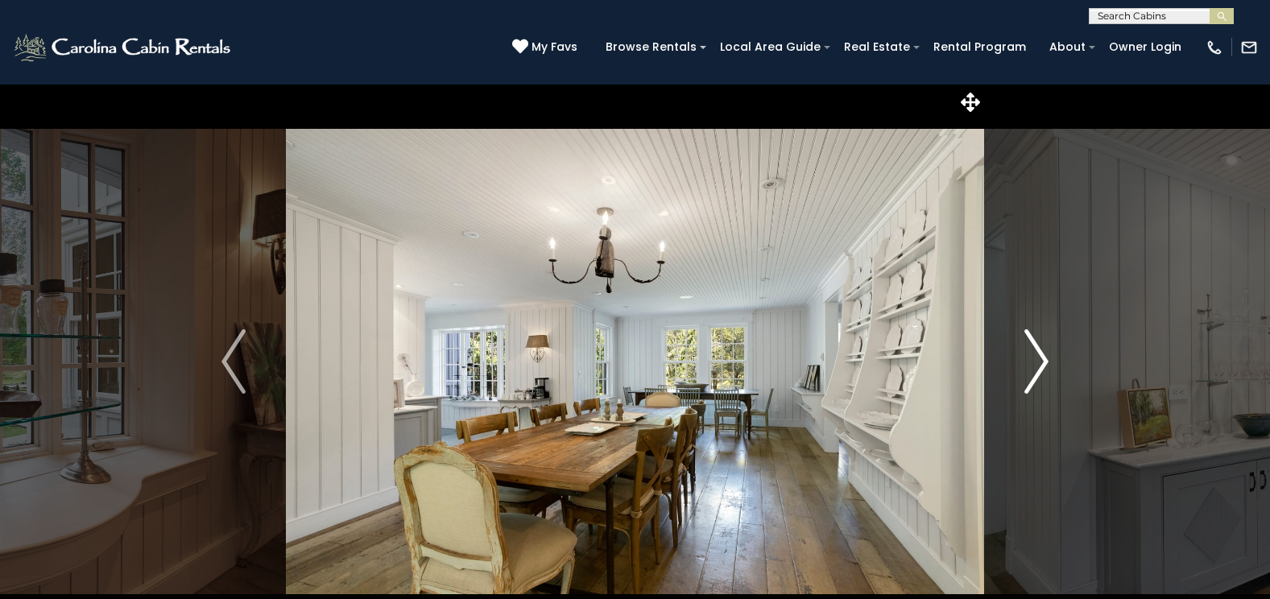
click at [1039, 358] on img "Next" at bounding box center [1037, 361] width 24 height 64
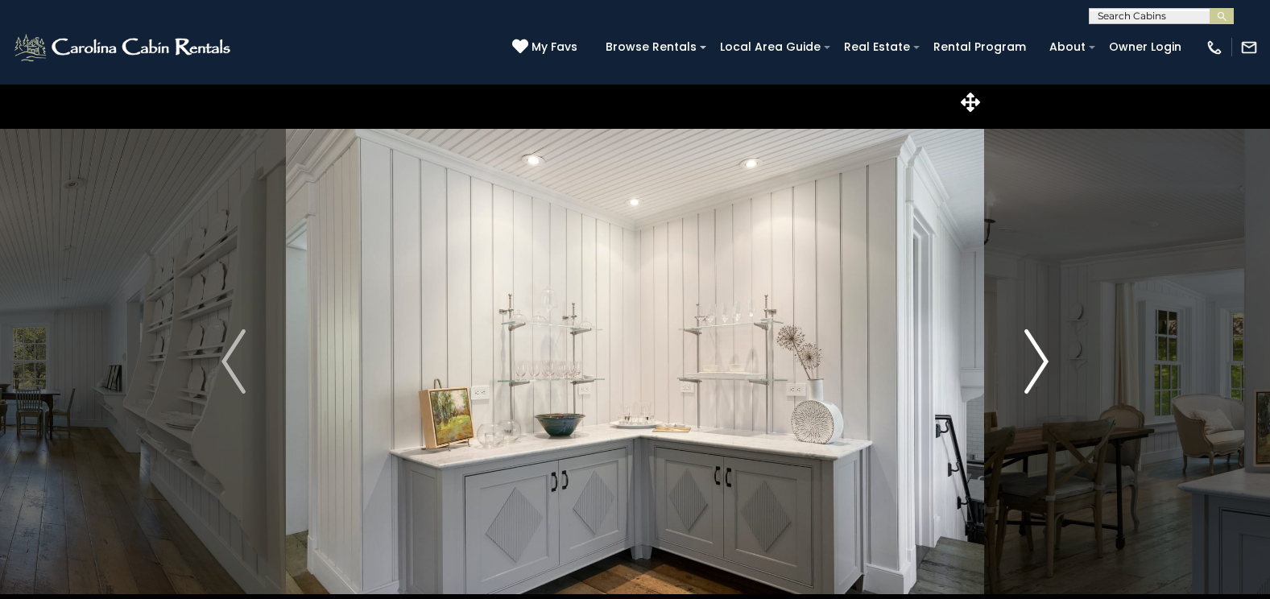
click at [1040, 357] on img "Next" at bounding box center [1037, 361] width 24 height 64
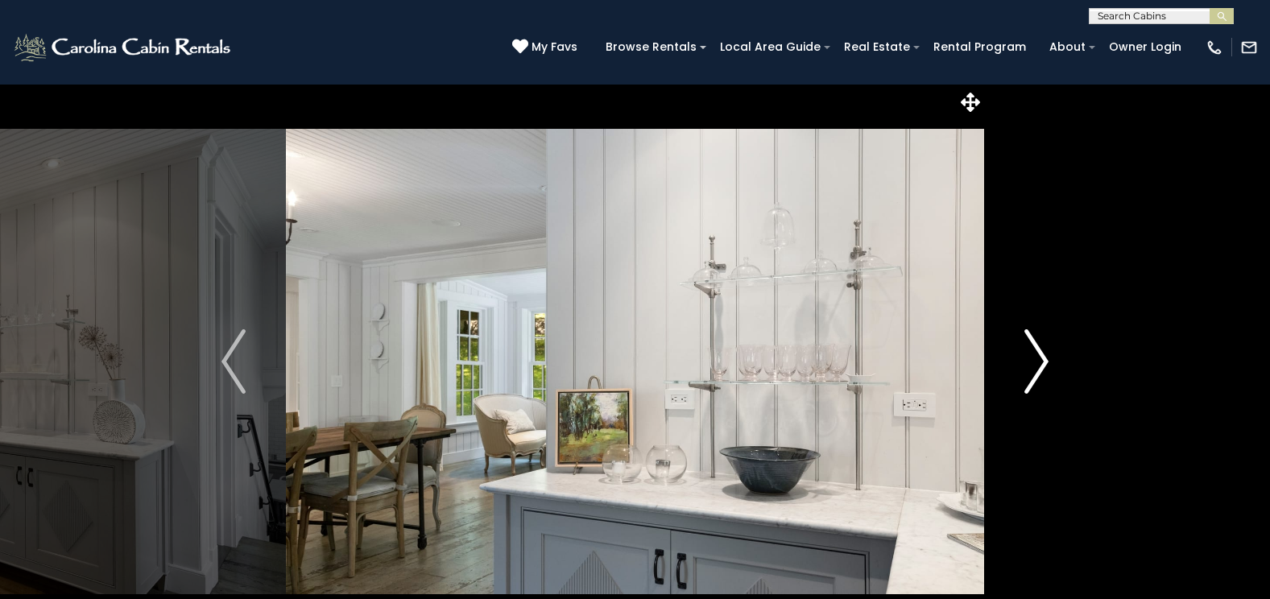
click at [1038, 360] on img "Next" at bounding box center [1037, 361] width 24 height 64
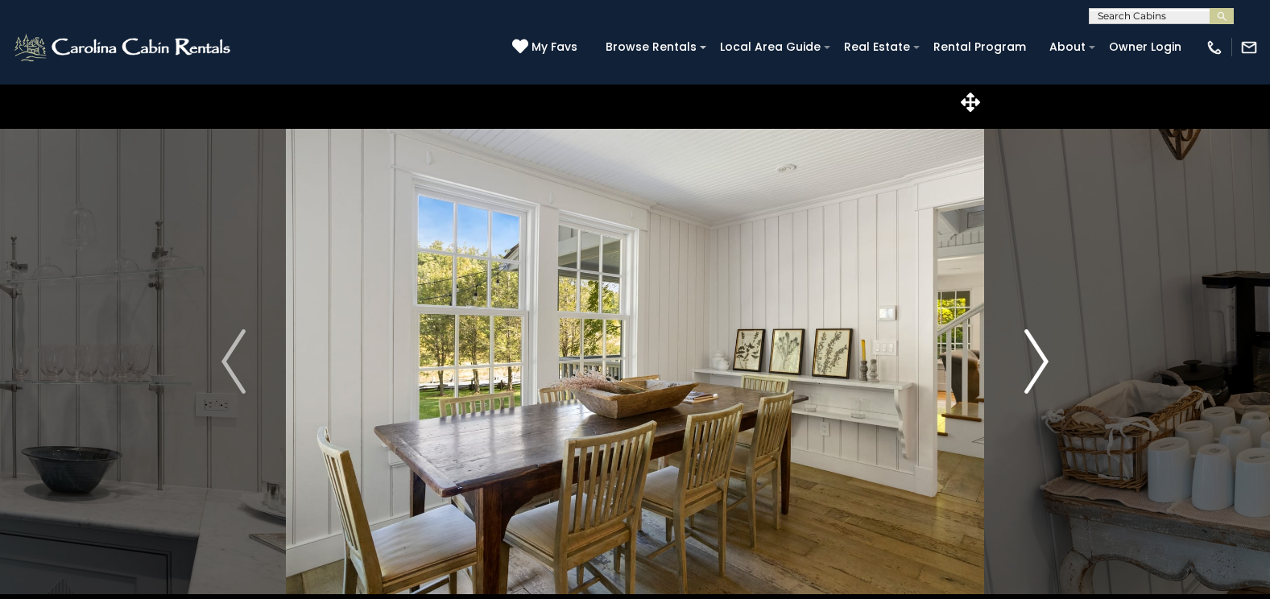
click at [1038, 360] on img "Next" at bounding box center [1037, 361] width 24 height 64
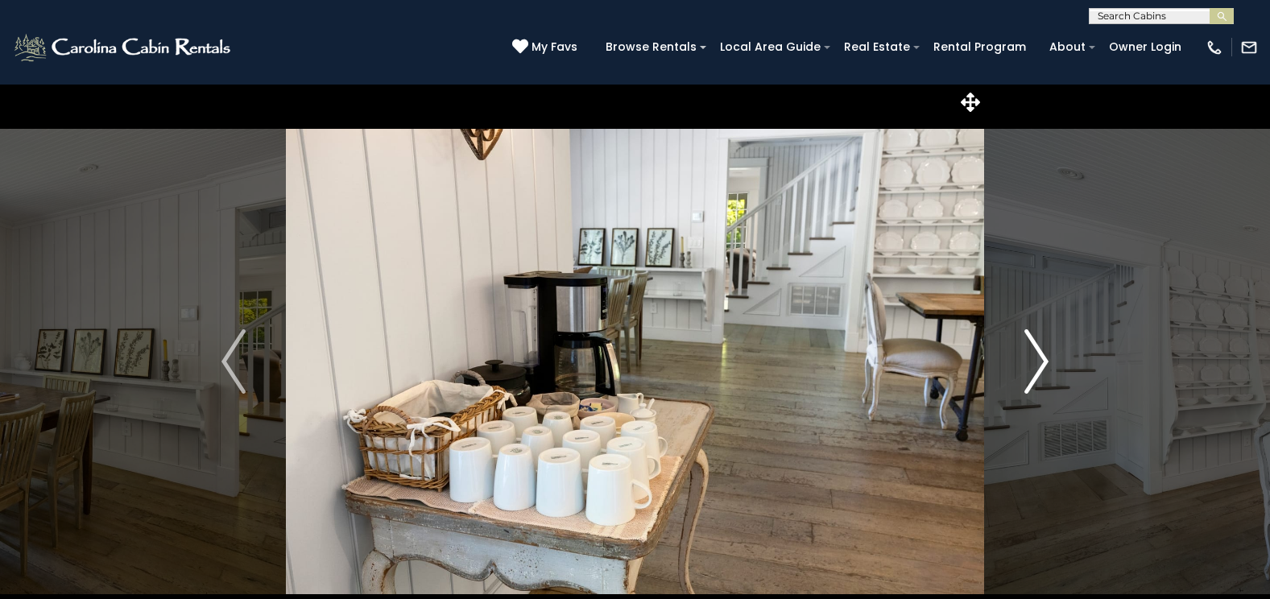
click at [1038, 360] on img "Next" at bounding box center [1037, 361] width 24 height 64
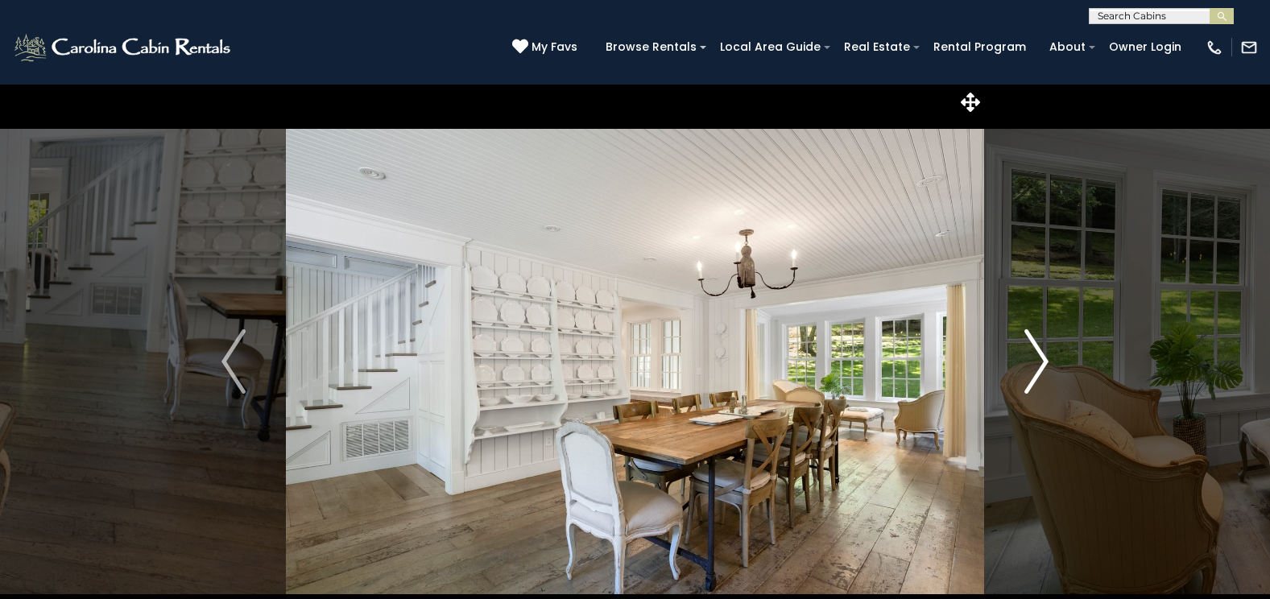
click at [1038, 360] on img "Next" at bounding box center [1037, 361] width 24 height 64
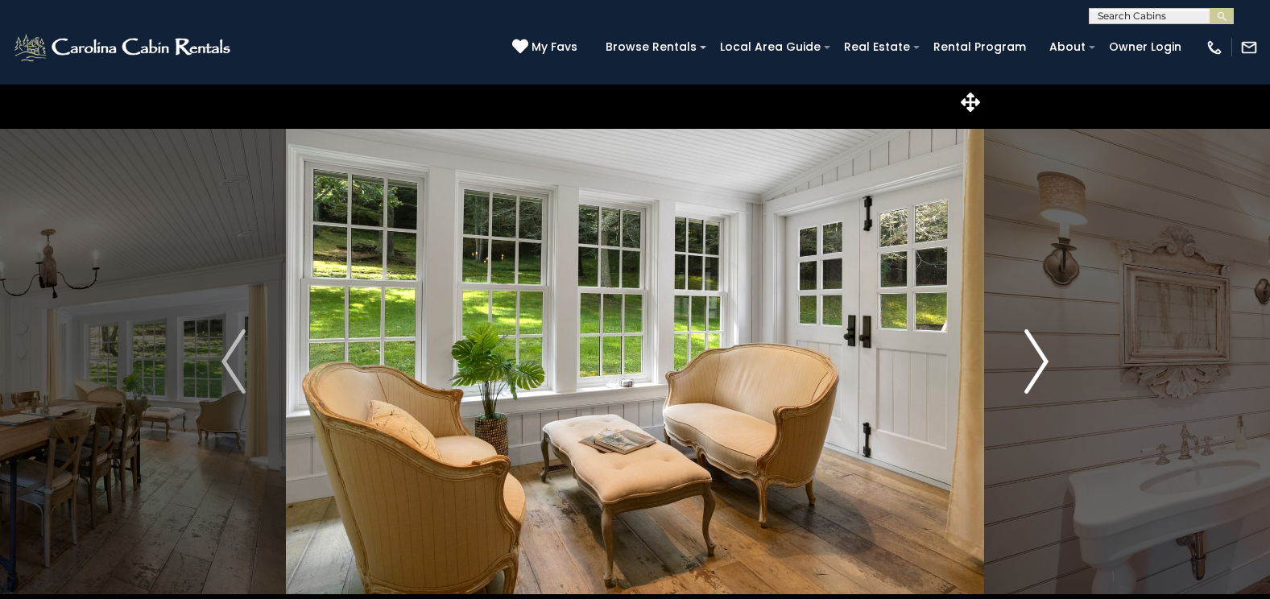
click at [1038, 360] on img "Next" at bounding box center [1037, 361] width 24 height 64
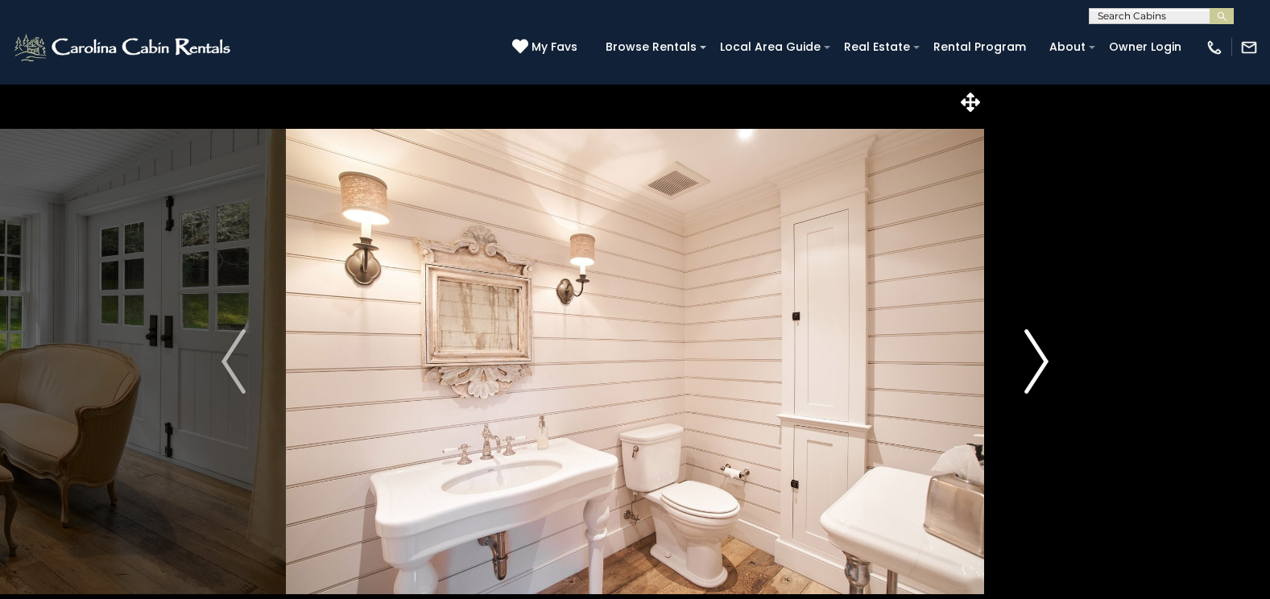
click at [1038, 360] on img "Next" at bounding box center [1037, 361] width 24 height 64
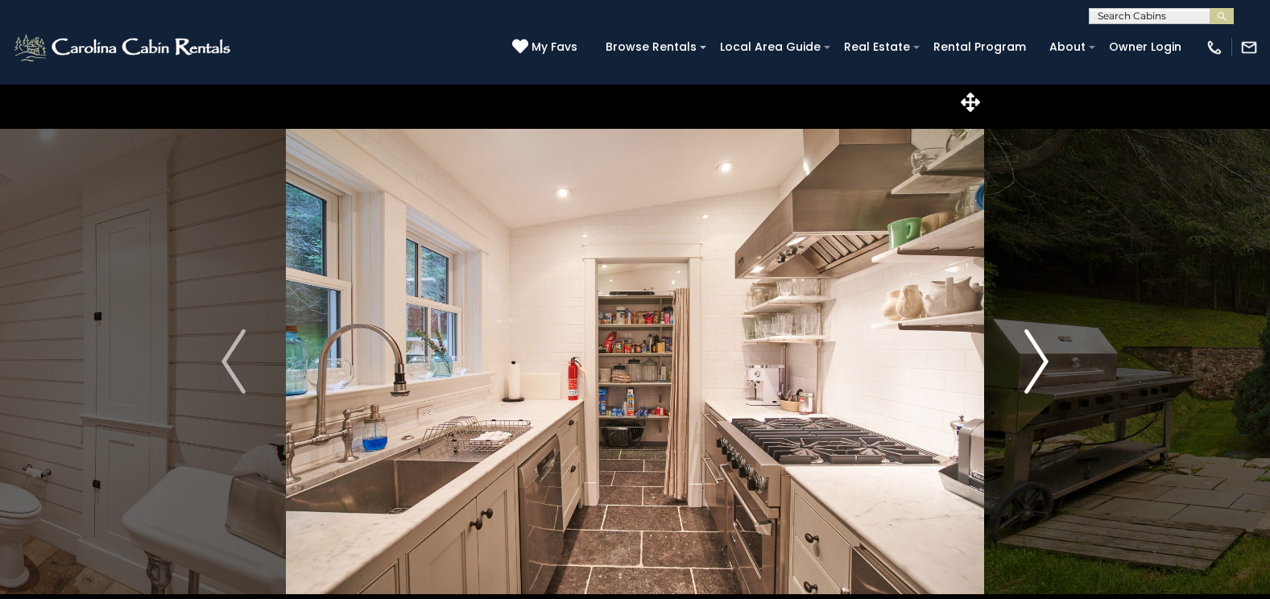
click at [1038, 360] on img "Next" at bounding box center [1037, 361] width 24 height 64
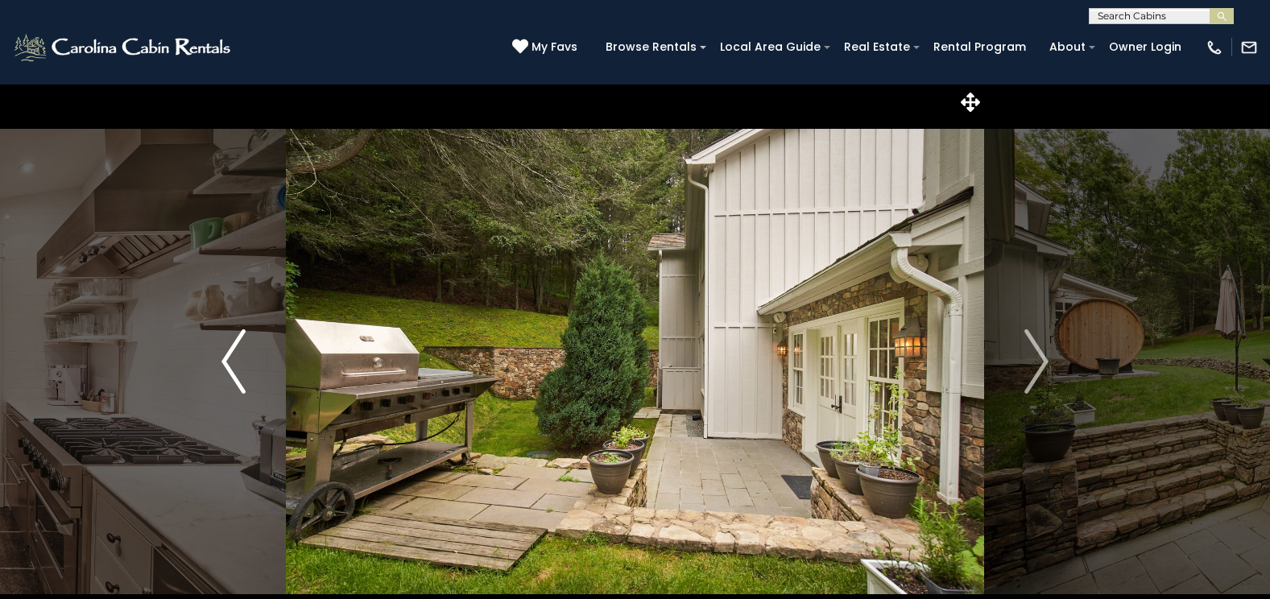
click at [237, 365] on img "Previous" at bounding box center [234, 361] width 24 height 64
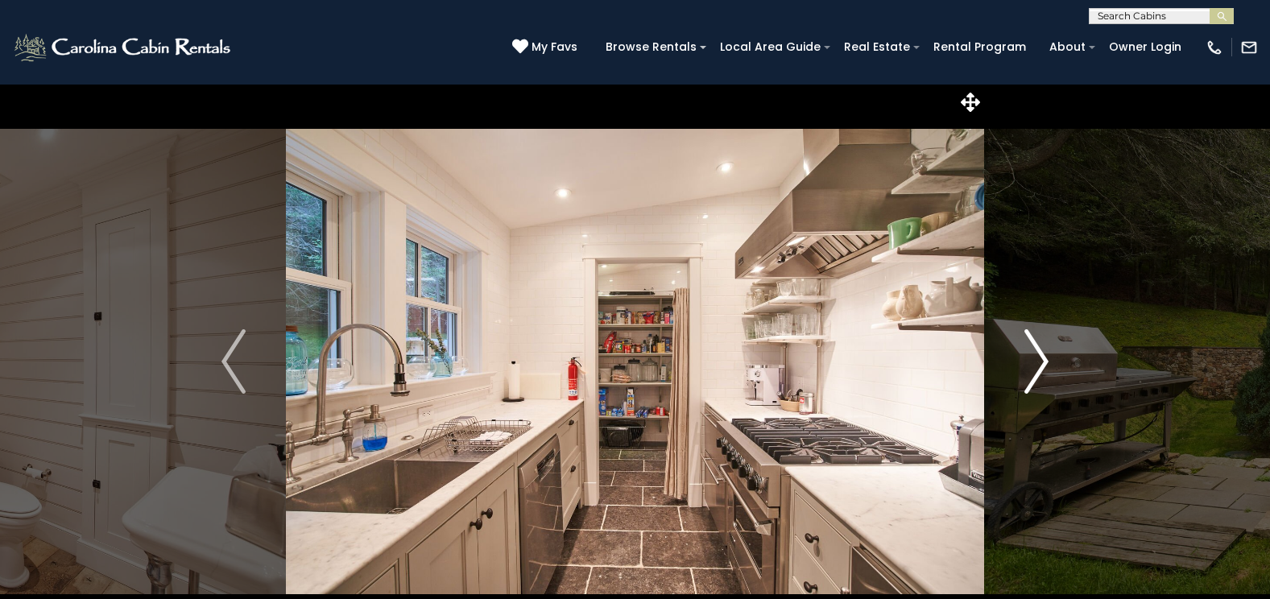
click at [1052, 358] on button "Next" at bounding box center [1036, 362] width 105 height 556
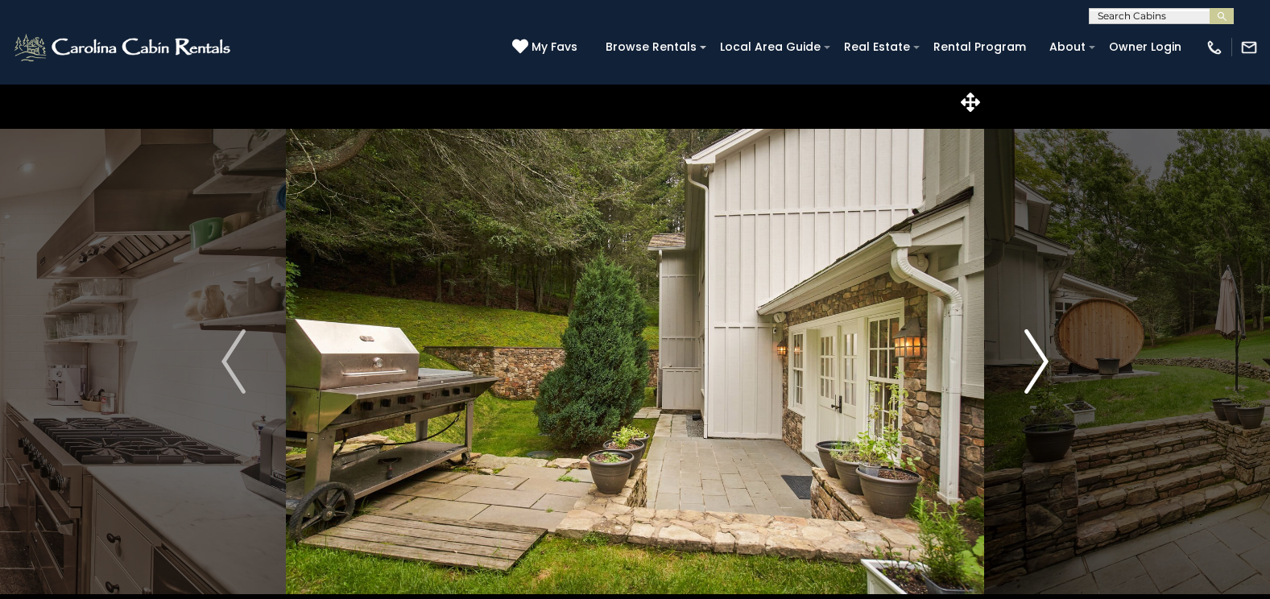
click at [1050, 358] on button "Next" at bounding box center [1036, 362] width 105 height 556
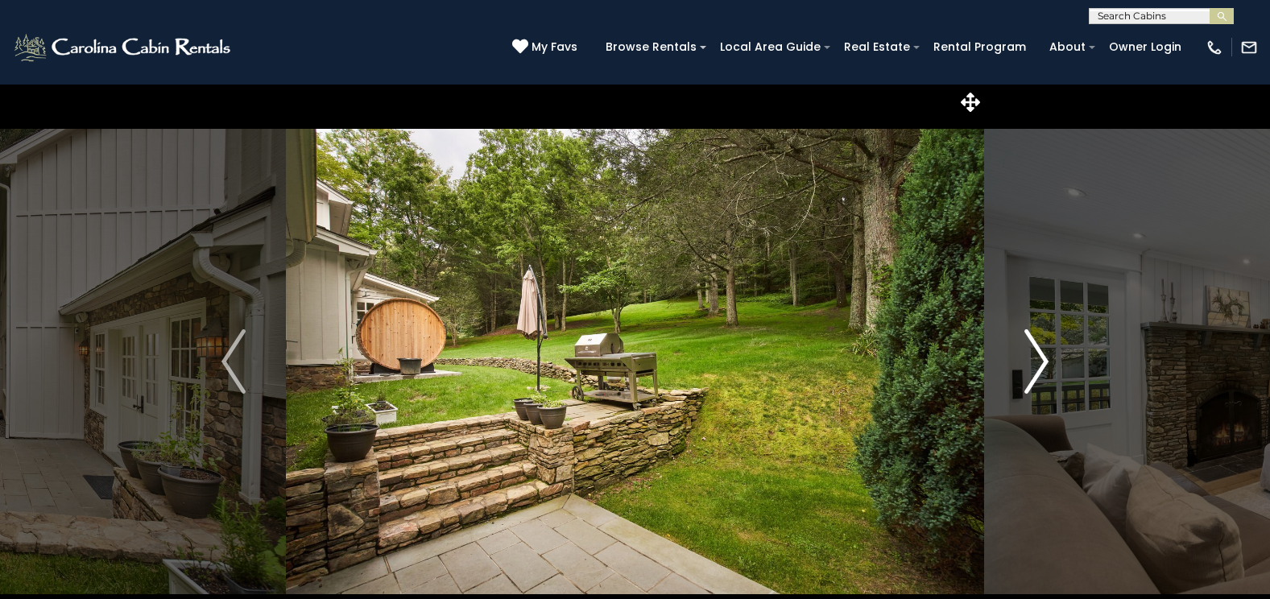
click at [1050, 358] on button "Next" at bounding box center [1036, 362] width 105 height 556
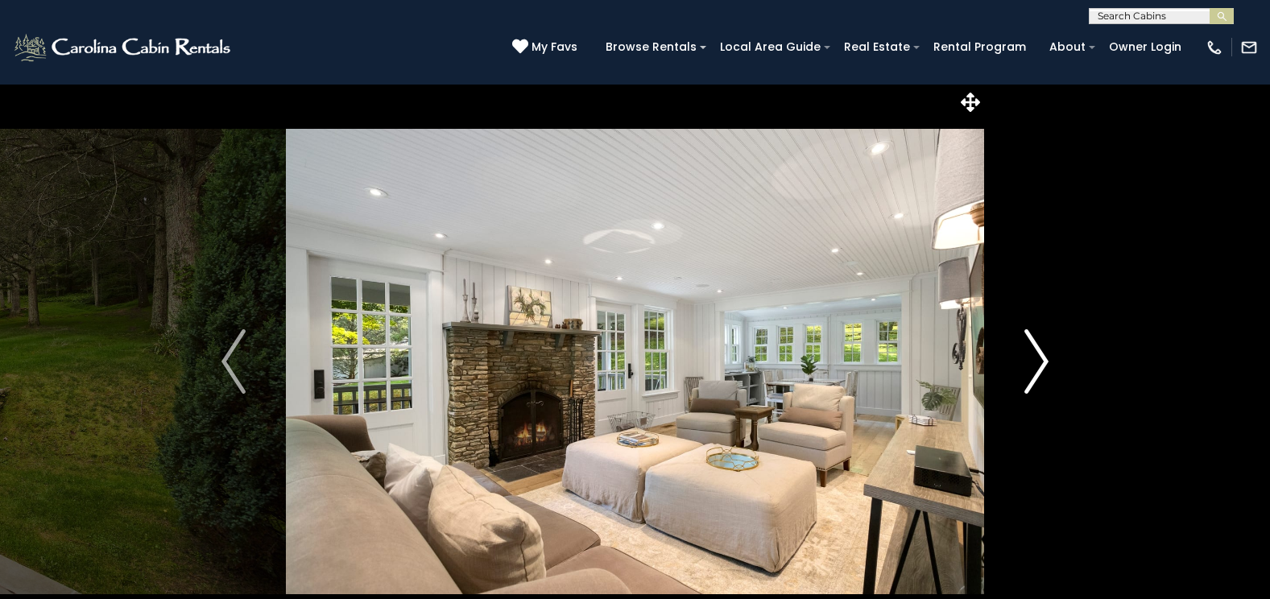
click at [1050, 358] on button "Next" at bounding box center [1036, 362] width 105 height 556
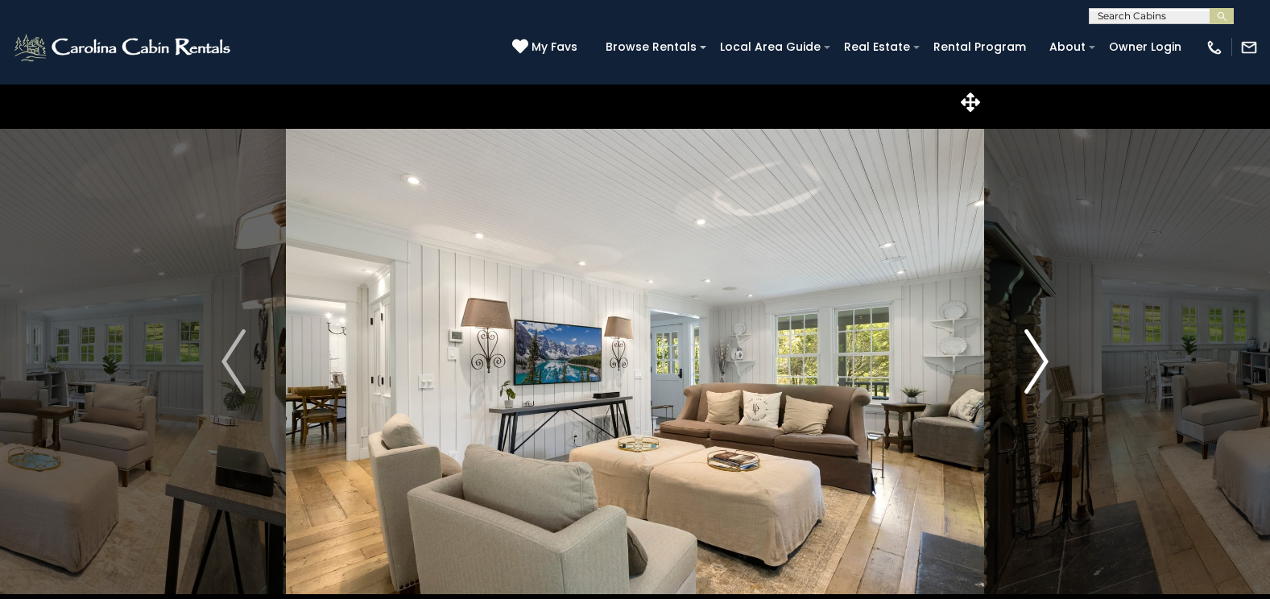
click at [1050, 358] on button "Next" at bounding box center [1036, 362] width 105 height 556
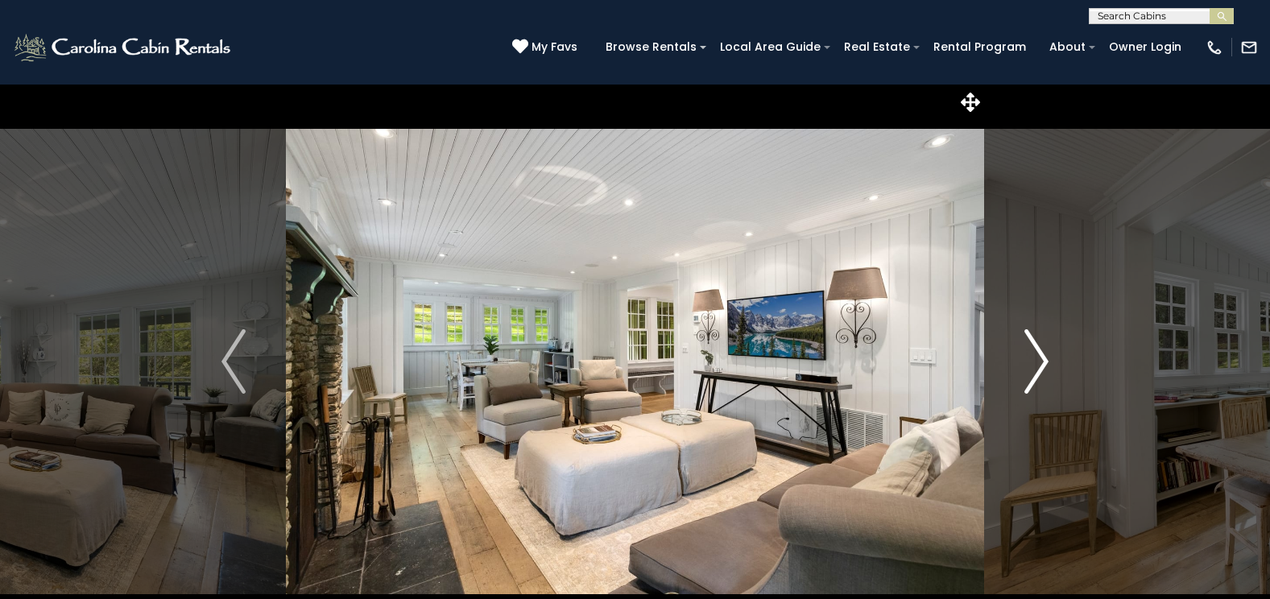
click at [1050, 358] on button "Next" at bounding box center [1036, 362] width 105 height 556
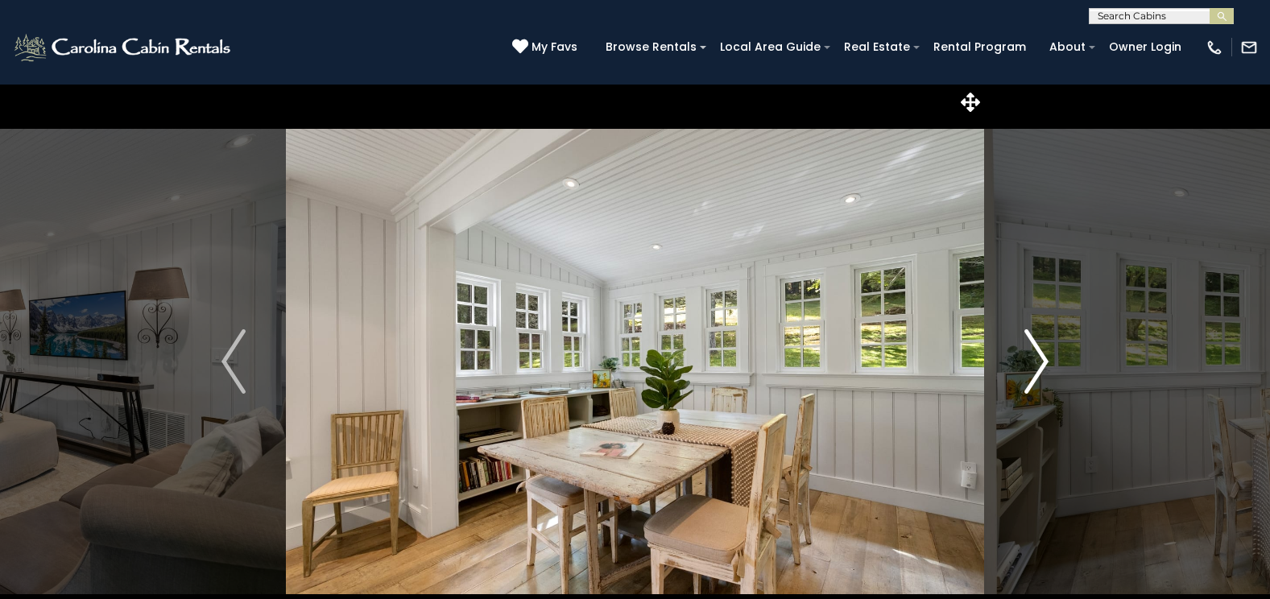
click at [1050, 358] on button "Next" at bounding box center [1036, 362] width 105 height 556
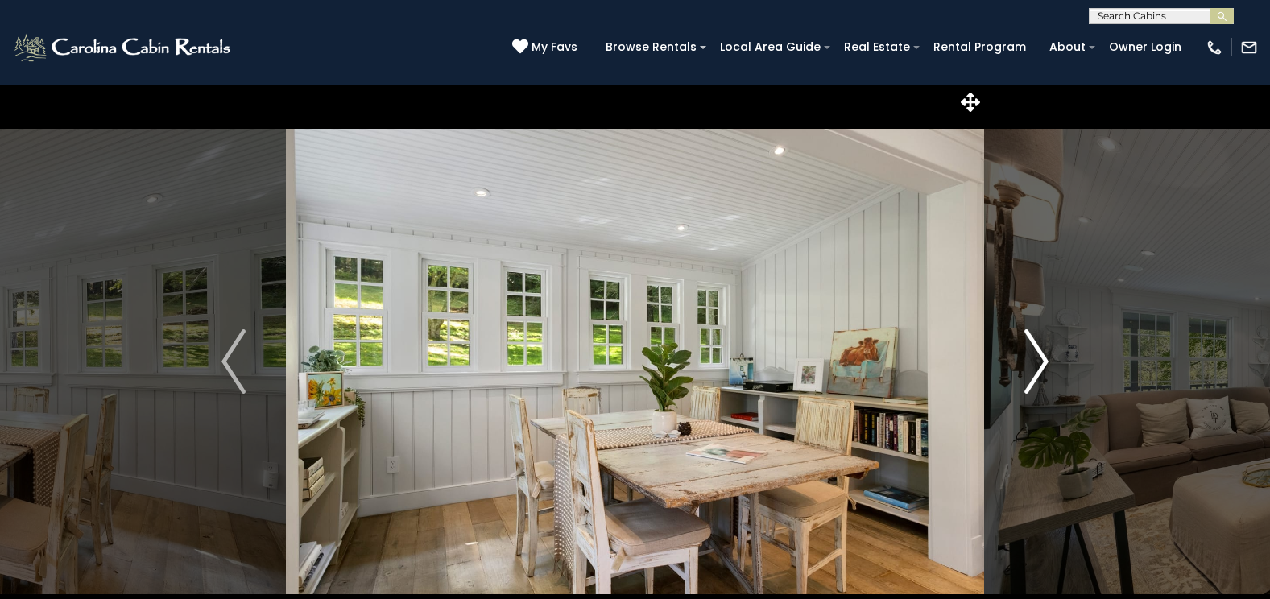
click at [1050, 358] on button "Next" at bounding box center [1036, 362] width 105 height 556
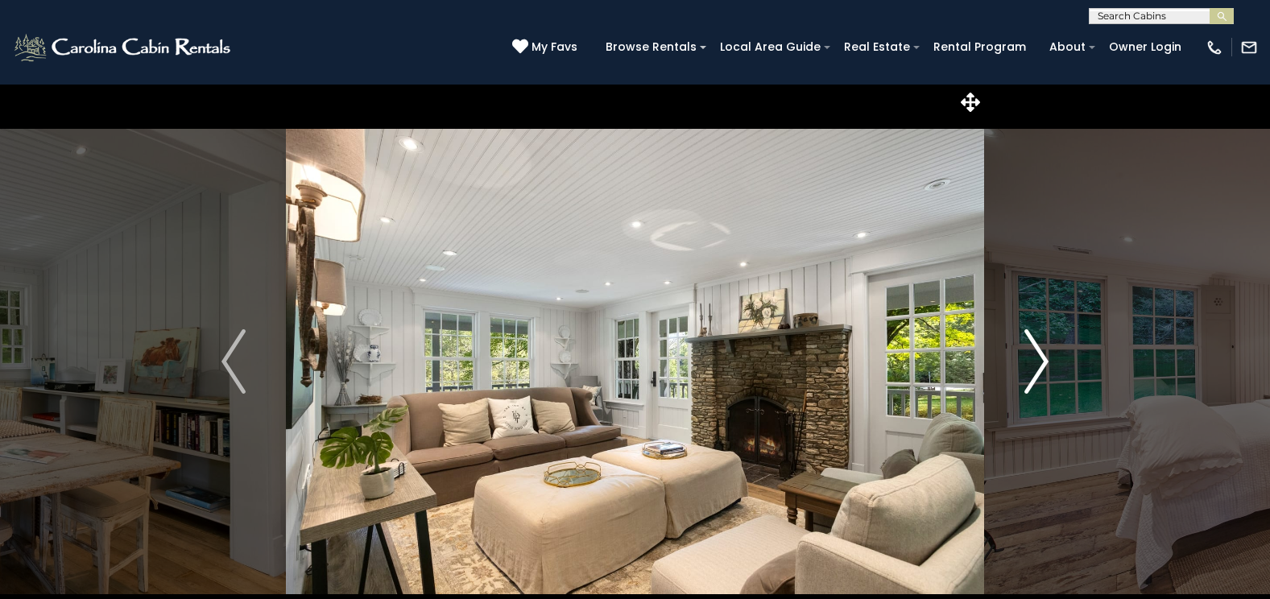
click at [1050, 358] on button "Next" at bounding box center [1036, 362] width 105 height 556
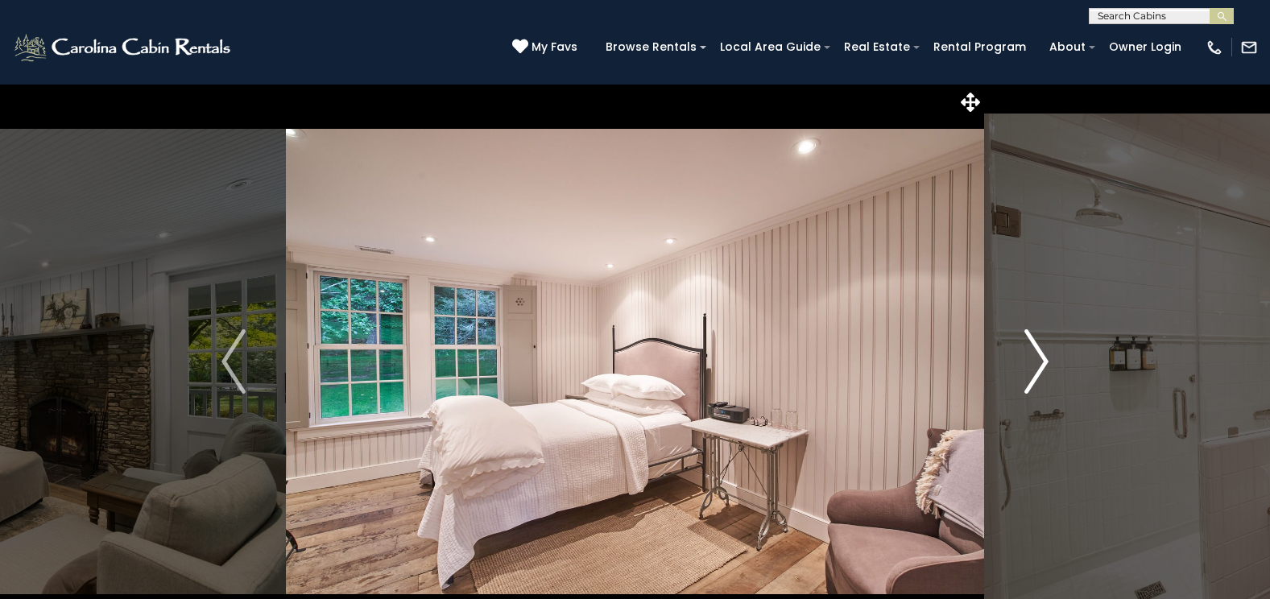
click at [1050, 358] on button "Next" at bounding box center [1036, 362] width 105 height 556
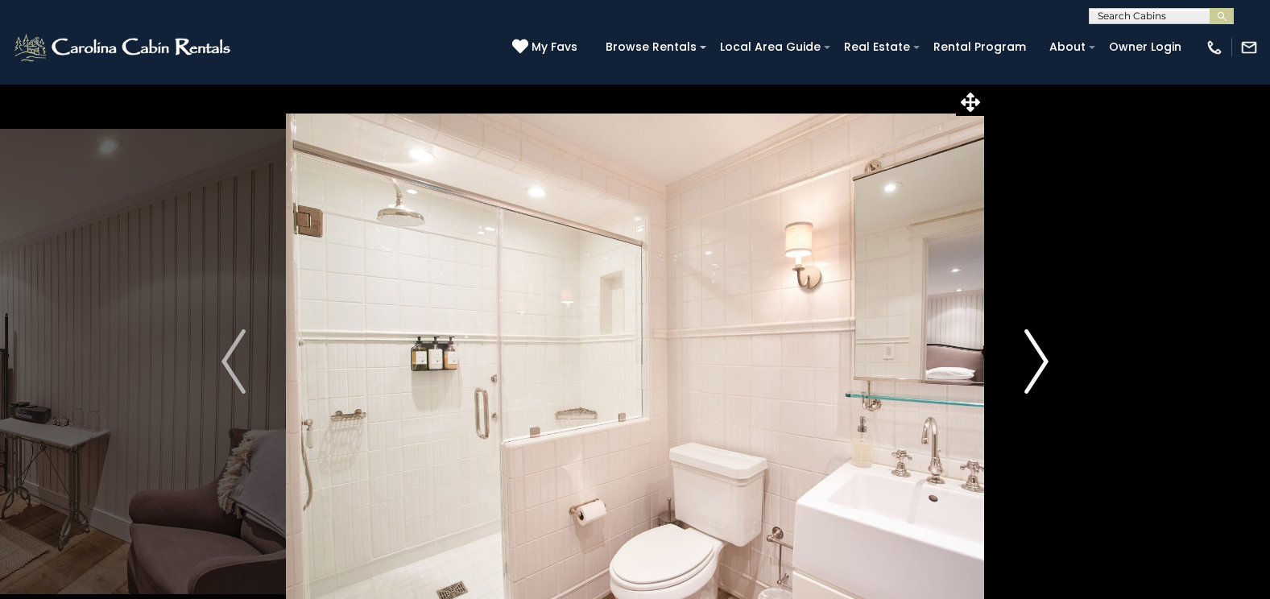
click at [1050, 358] on button "Next" at bounding box center [1036, 362] width 105 height 556
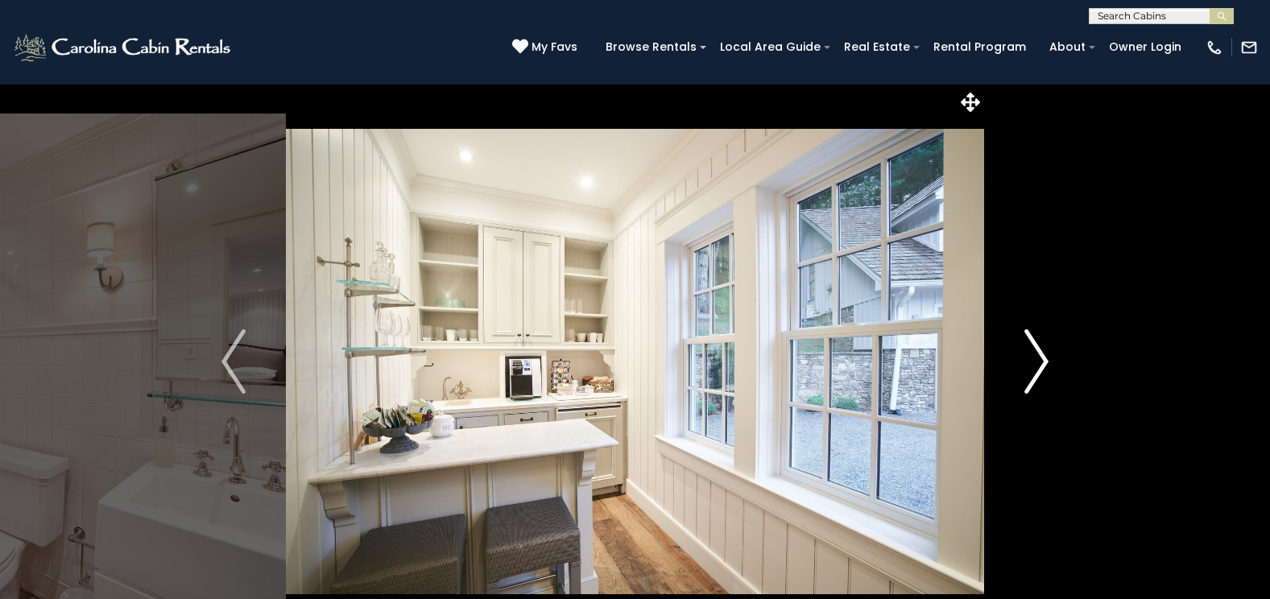
click at [1050, 358] on button "Next" at bounding box center [1036, 362] width 105 height 556
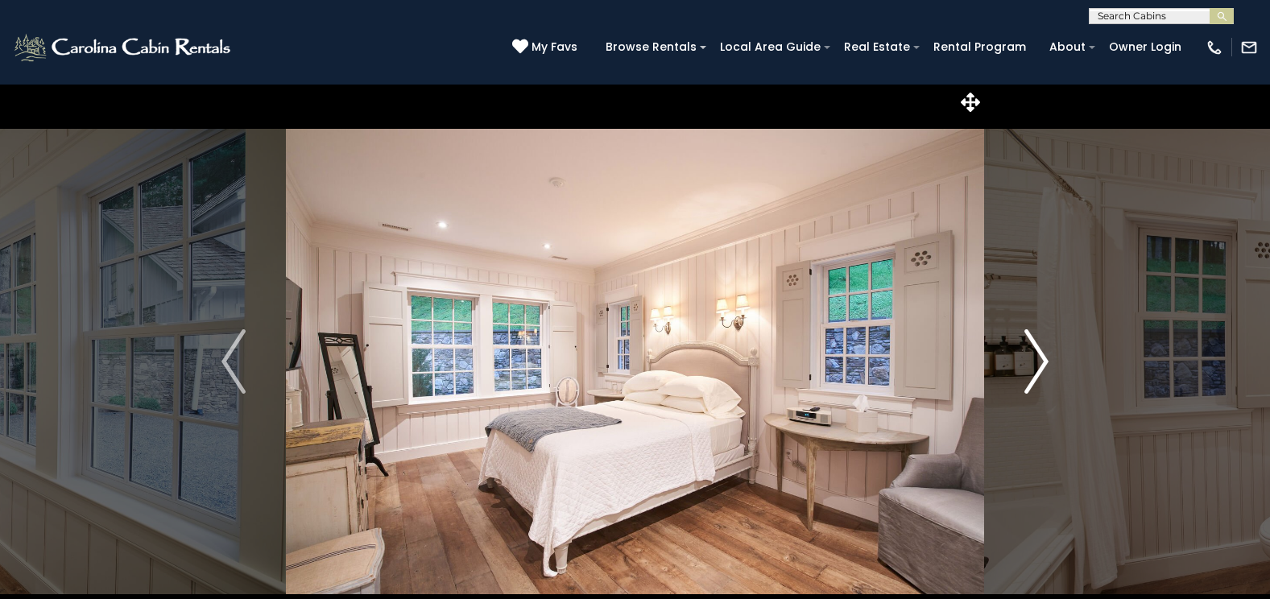
click at [1050, 358] on button "Next" at bounding box center [1036, 362] width 105 height 556
